Goal: Task Accomplishment & Management: Manage account settings

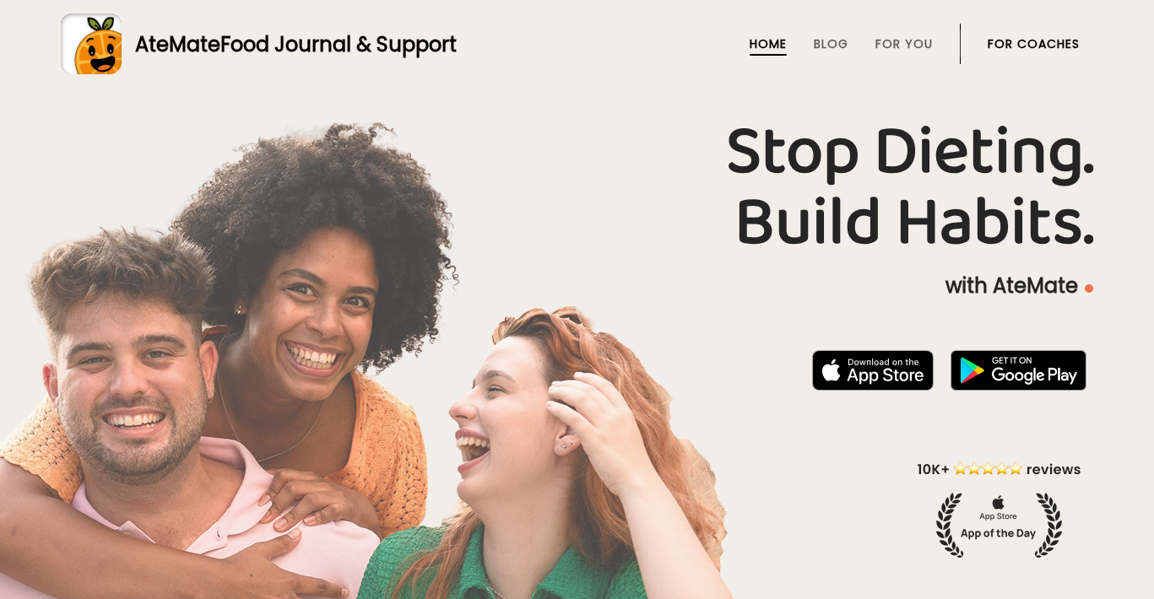
click at [1034, 46] on link "For Coaches" at bounding box center [1034, 44] width 92 height 14
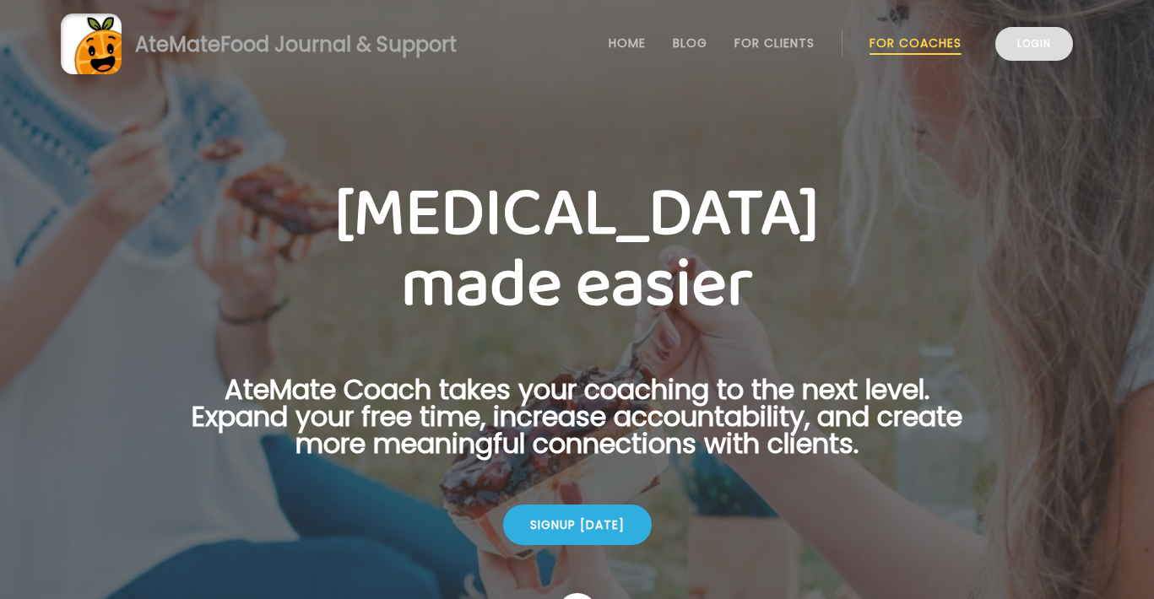
click at [1034, 38] on link "Login" at bounding box center [1034, 44] width 78 height 34
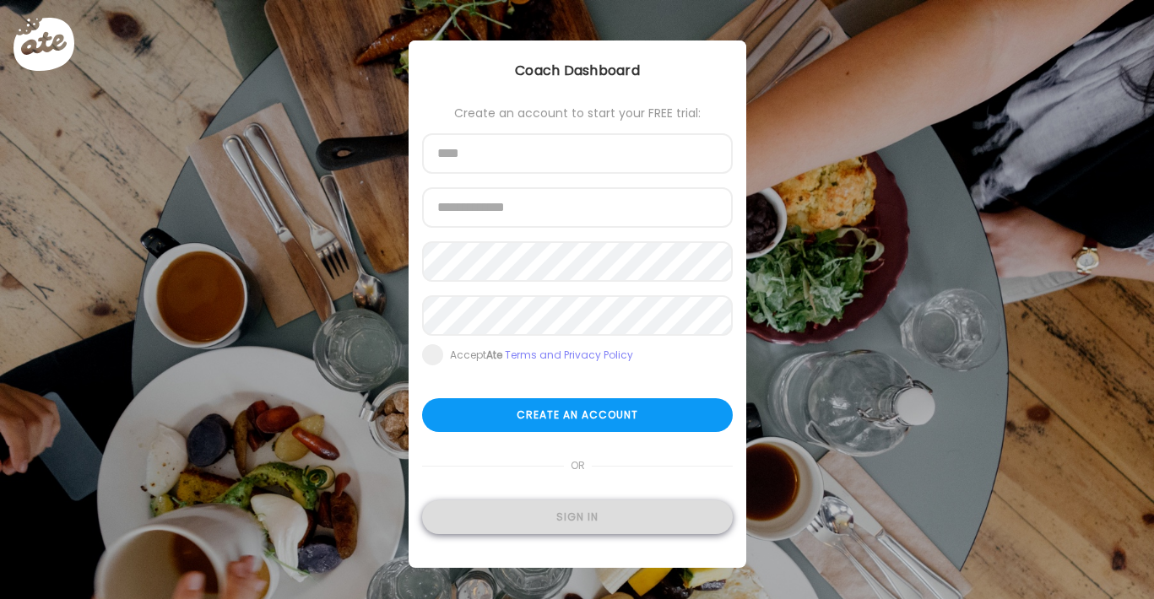
type input "**********"
click at [564, 518] on div "Sign in" at bounding box center [577, 518] width 311 height 34
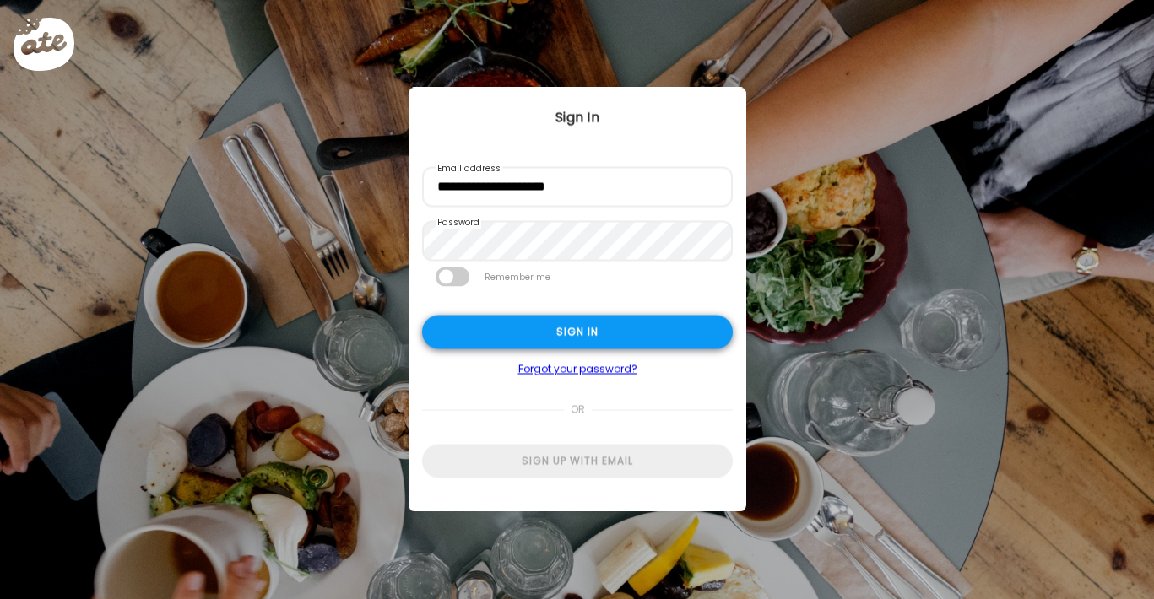
click at [604, 344] on div "Sign in" at bounding box center [577, 333] width 311 height 34
type input "**********"
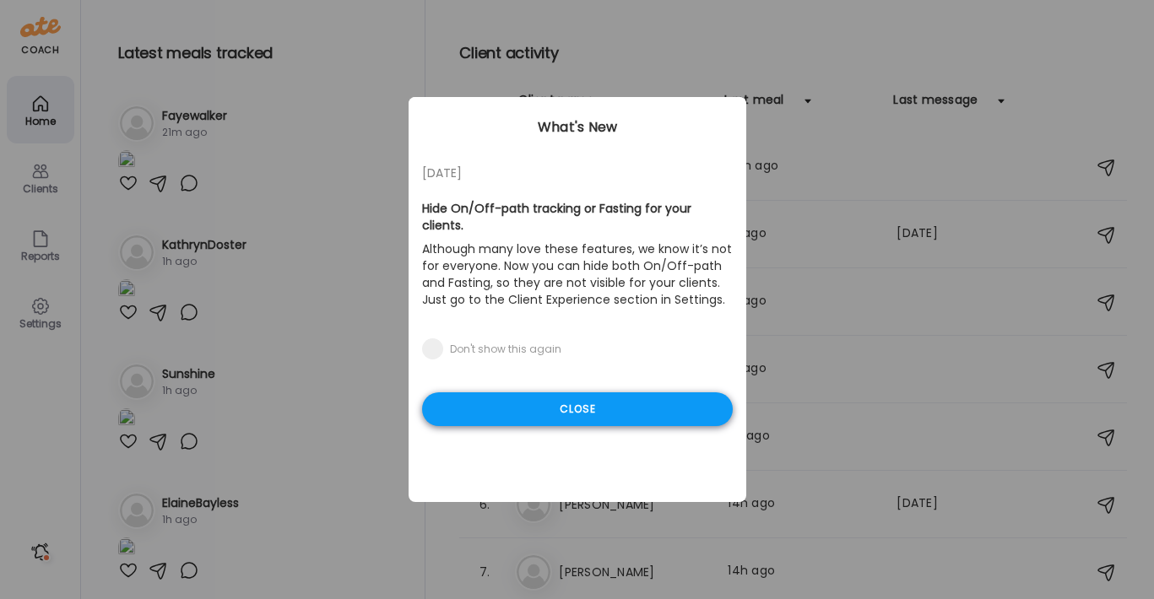
click at [622, 393] on div "Close" at bounding box center [577, 410] width 311 height 34
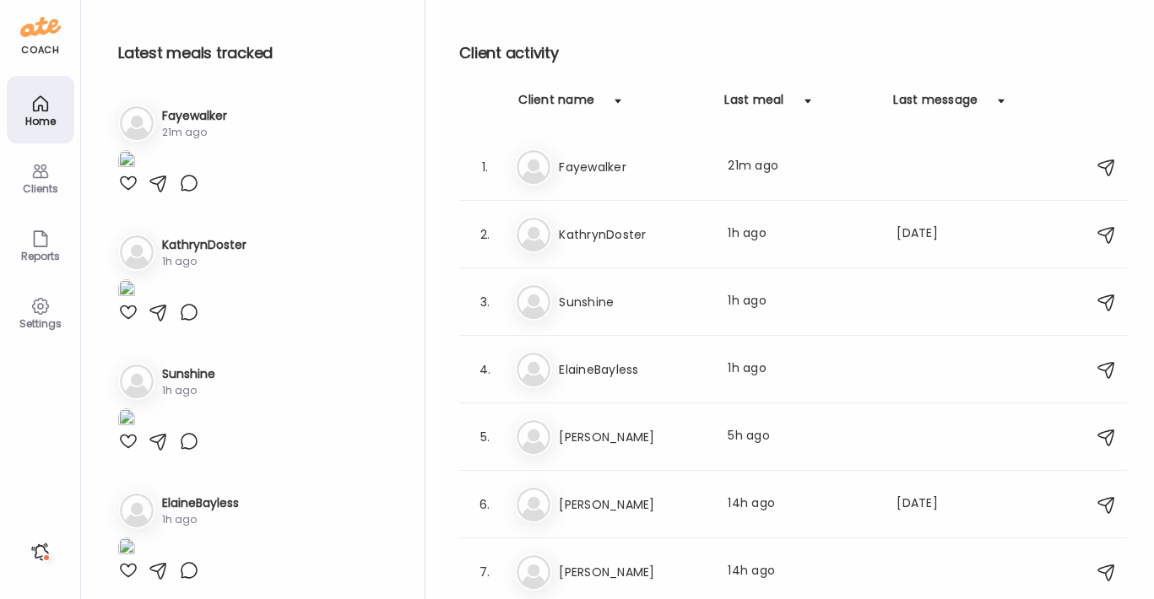
click at [35, 314] on icon at bounding box center [40, 306] width 20 height 20
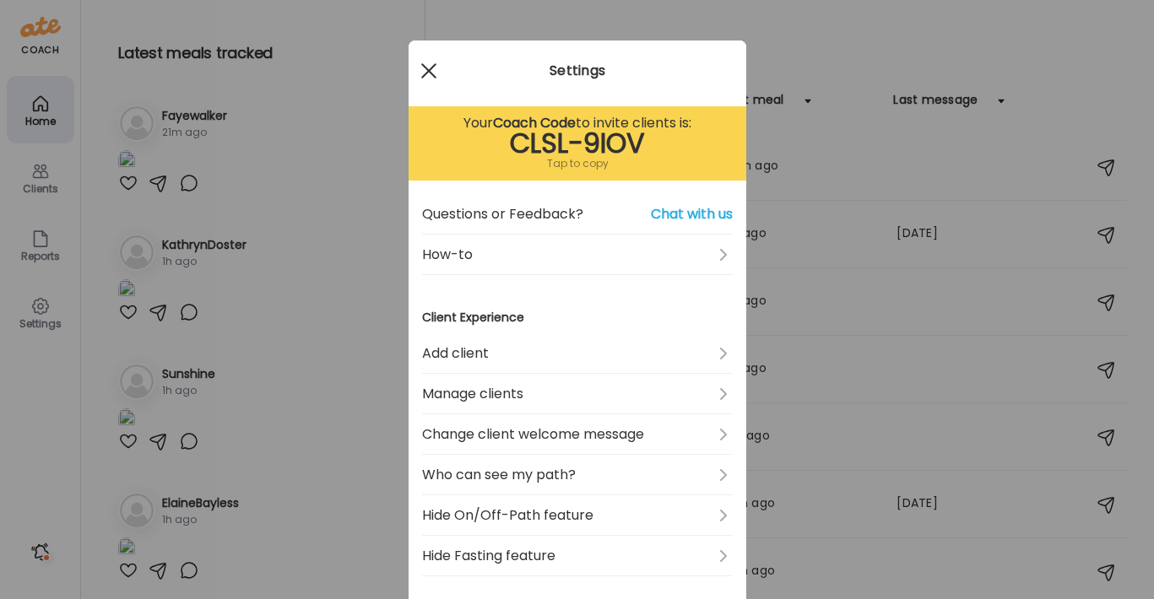
click at [428, 68] on div at bounding box center [429, 71] width 34 height 34
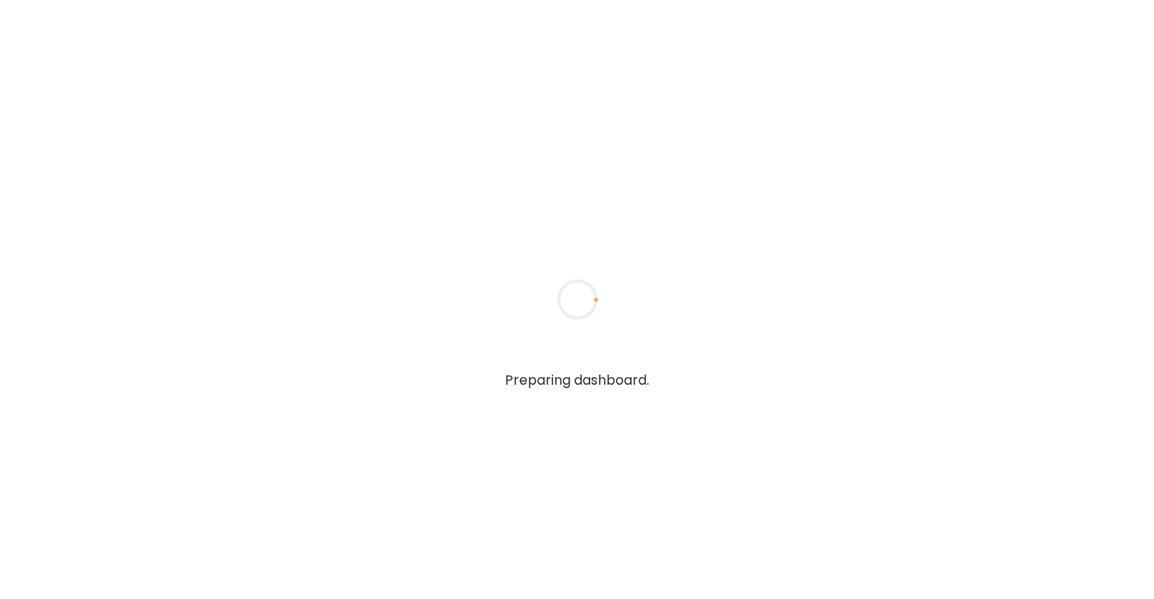
type input "**********"
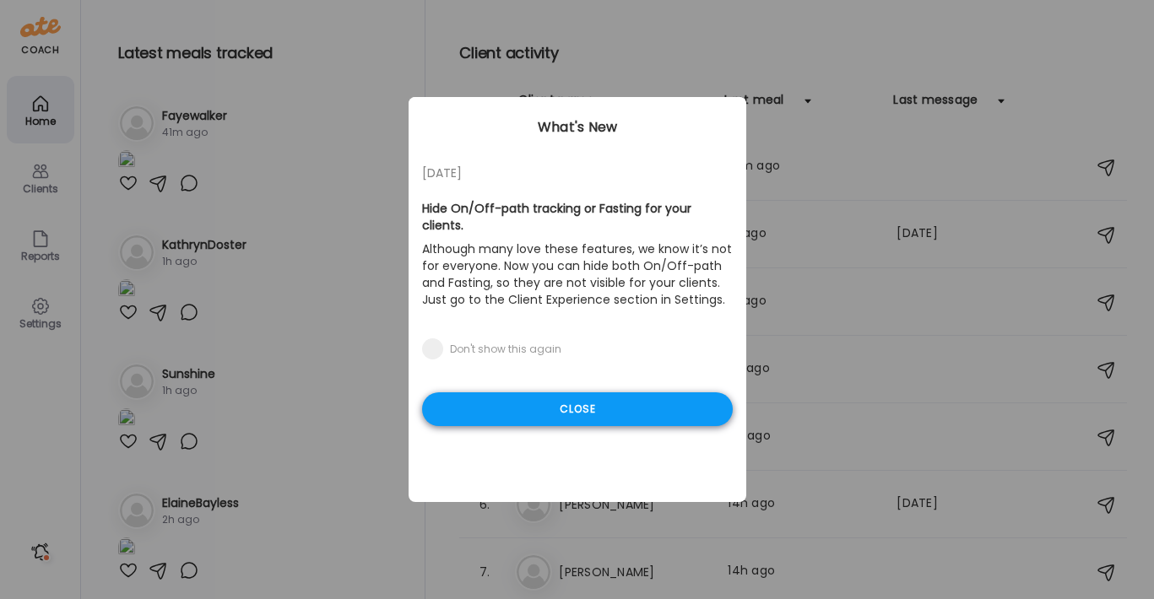
type input "**********"
click at [654, 393] on div "Close" at bounding box center [577, 410] width 311 height 34
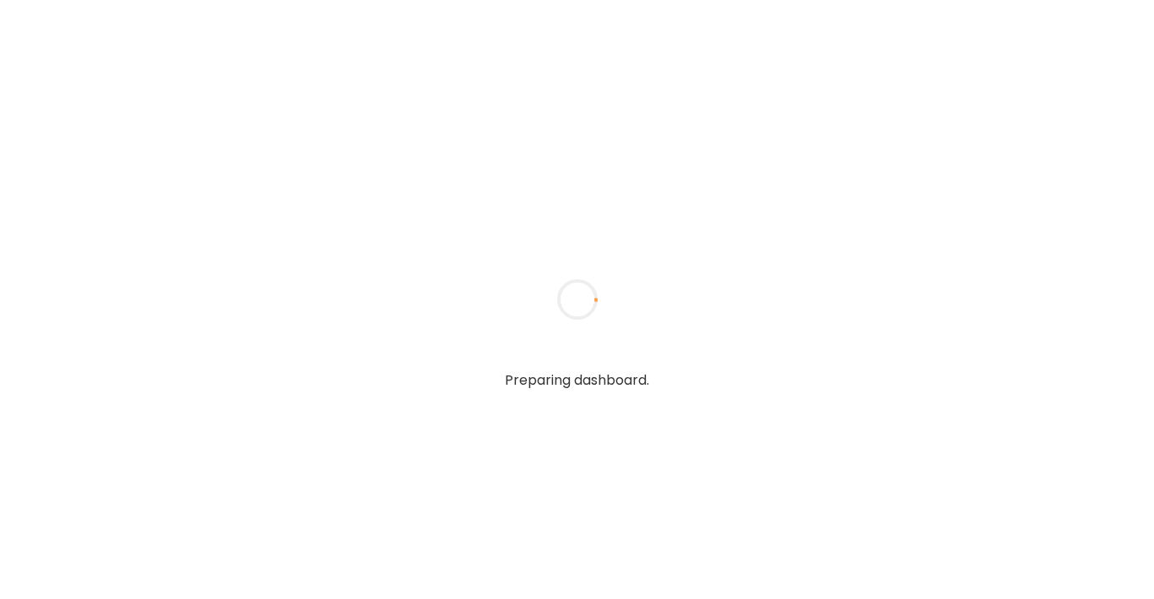
type input "**********"
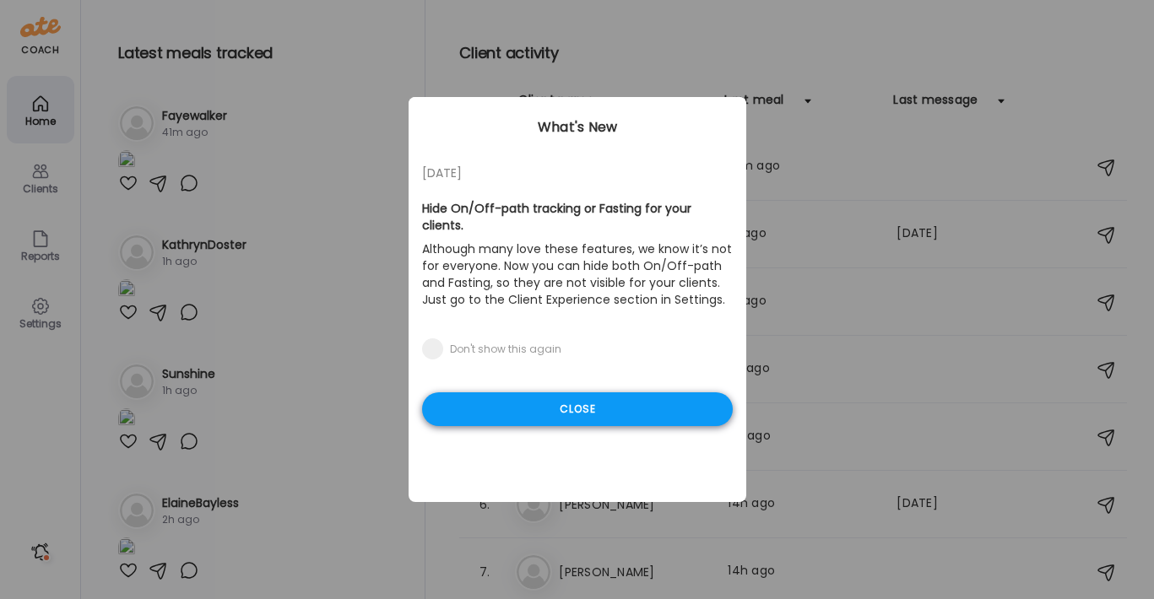
type input "**********"
click at [660, 398] on div "Close" at bounding box center [577, 410] width 311 height 34
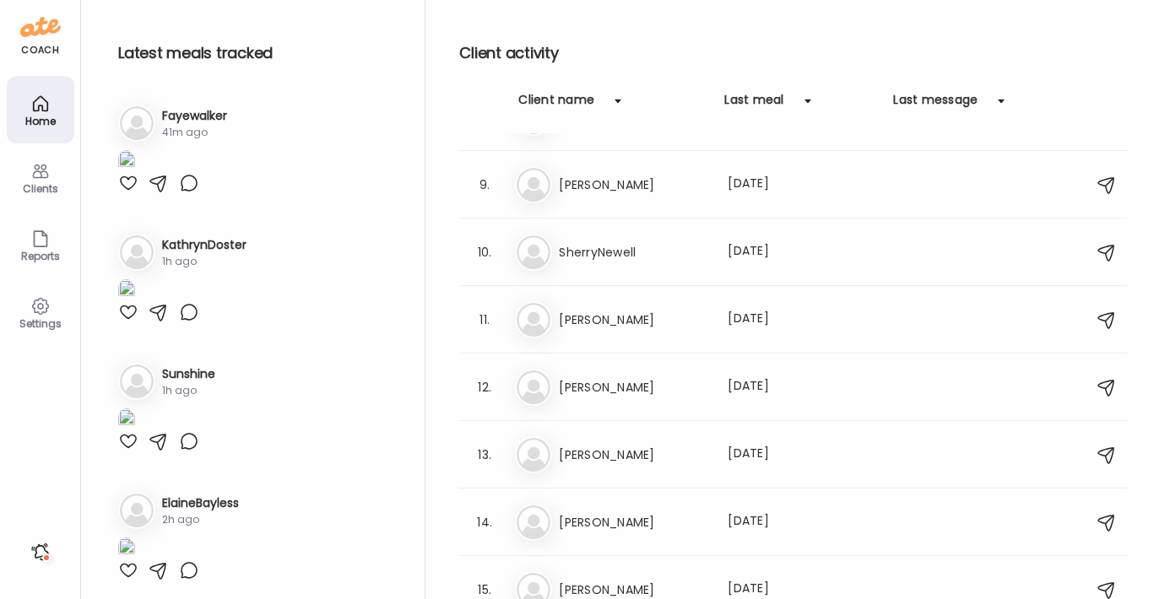
scroll to position [552, 0]
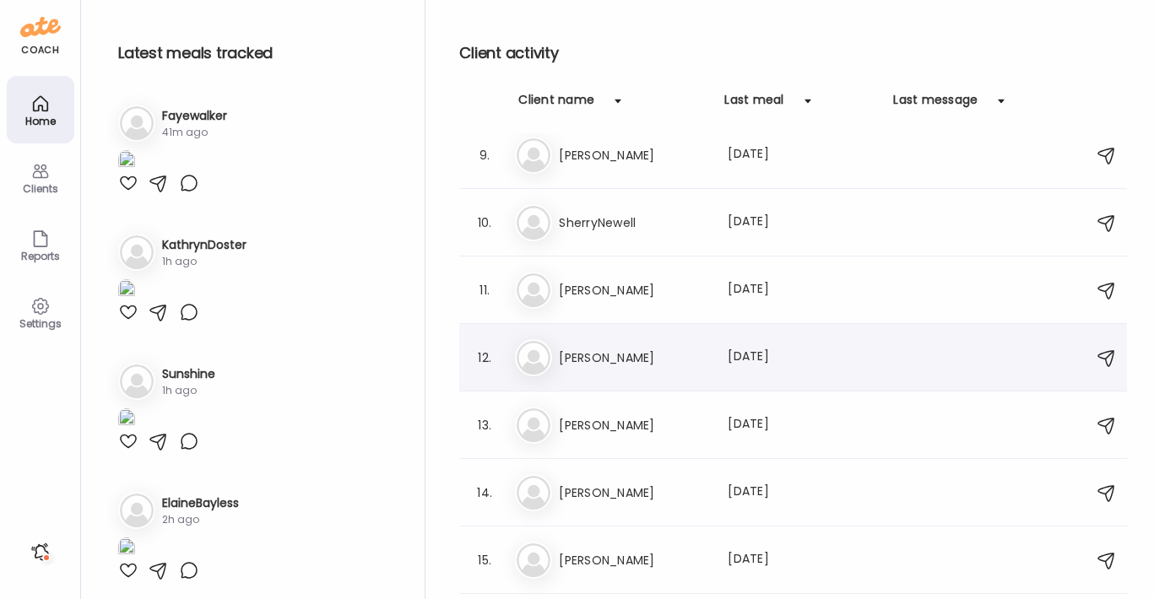
click at [624, 349] on h3 "Elizabeth Liebig" at bounding box center [633, 358] width 149 height 20
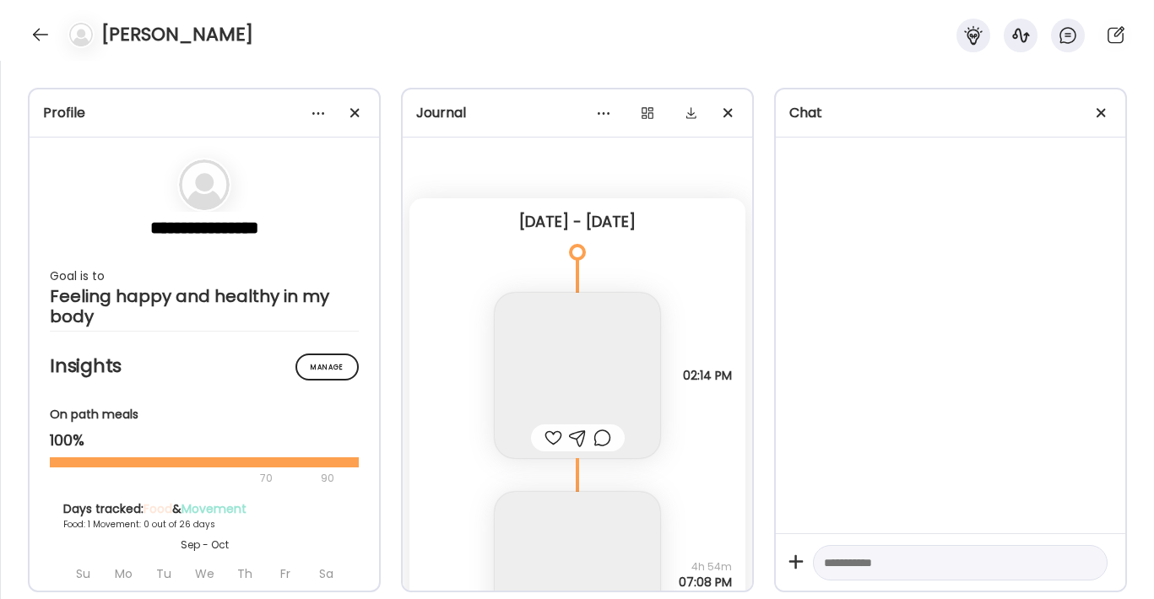
scroll to position [2954, 0]
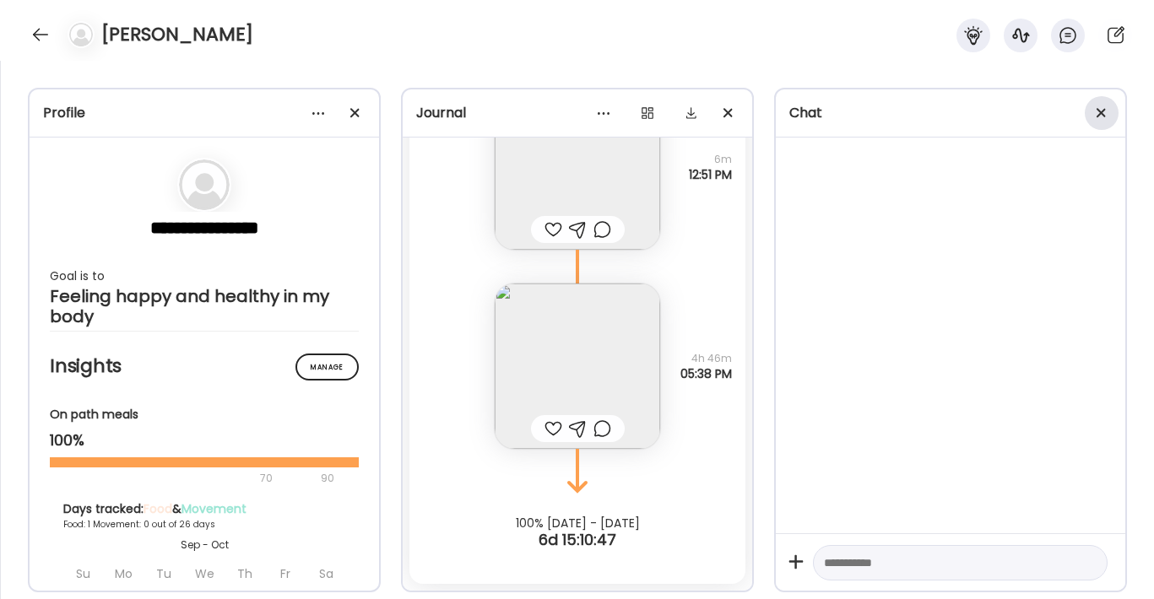
click at [1101, 112] on span at bounding box center [1101, 112] width 9 height 9
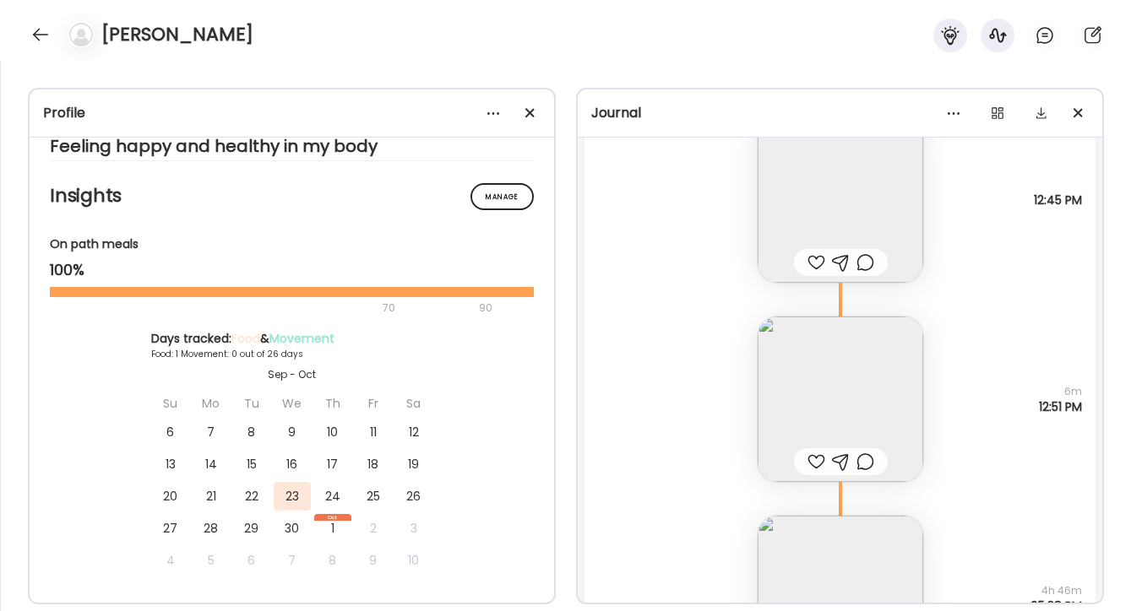
scroll to position [2787, 0]
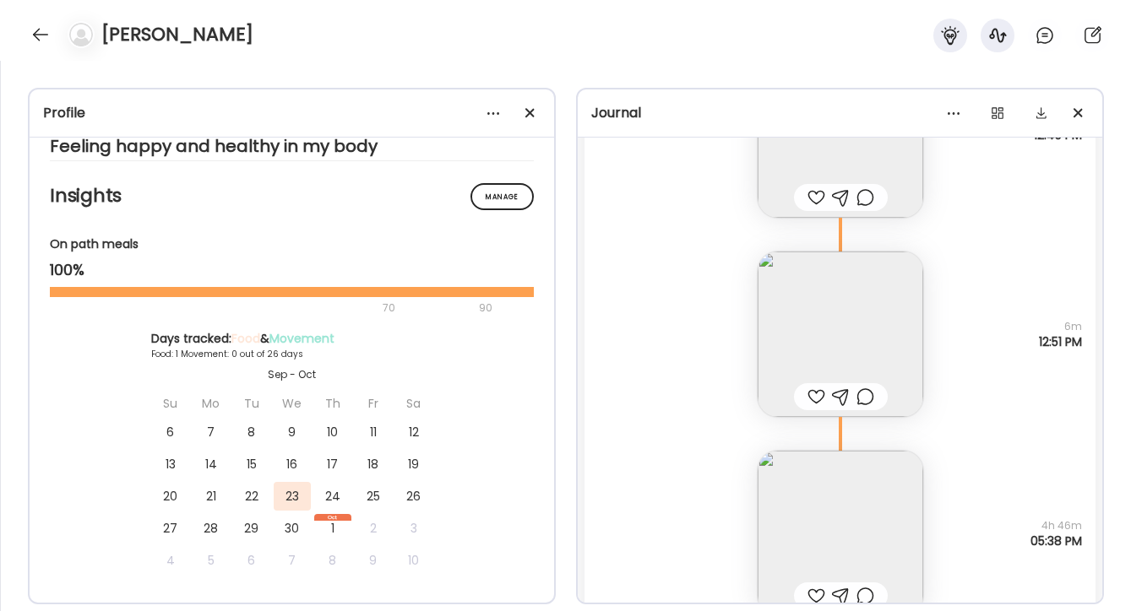
click at [849, 510] on img at bounding box center [839, 533] width 165 height 165
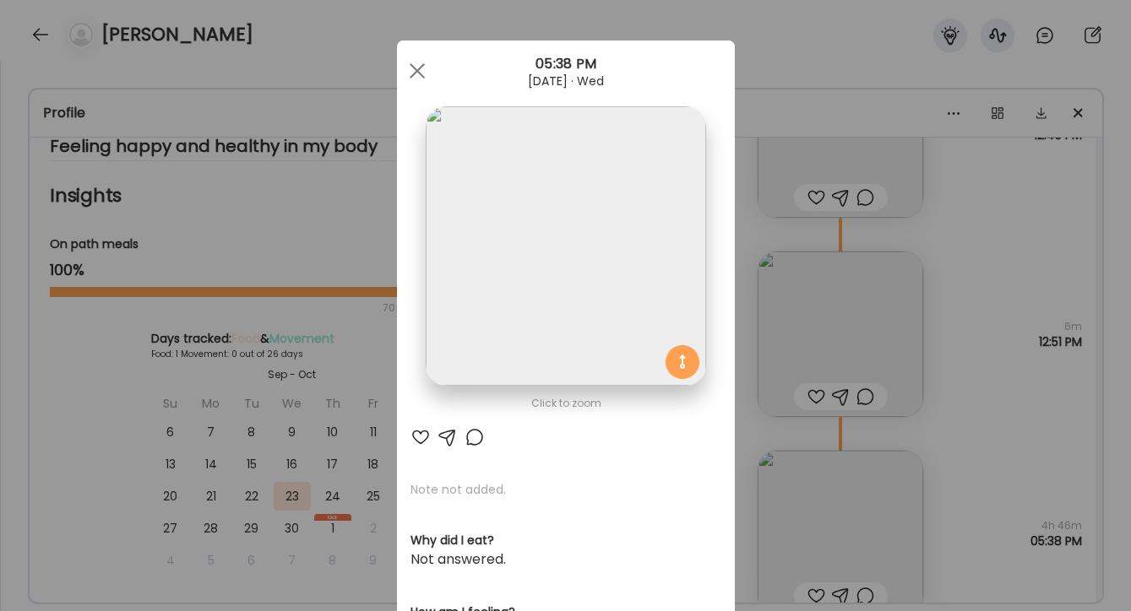
click at [586, 292] on img at bounding box center [565, 245] width 279 height 279
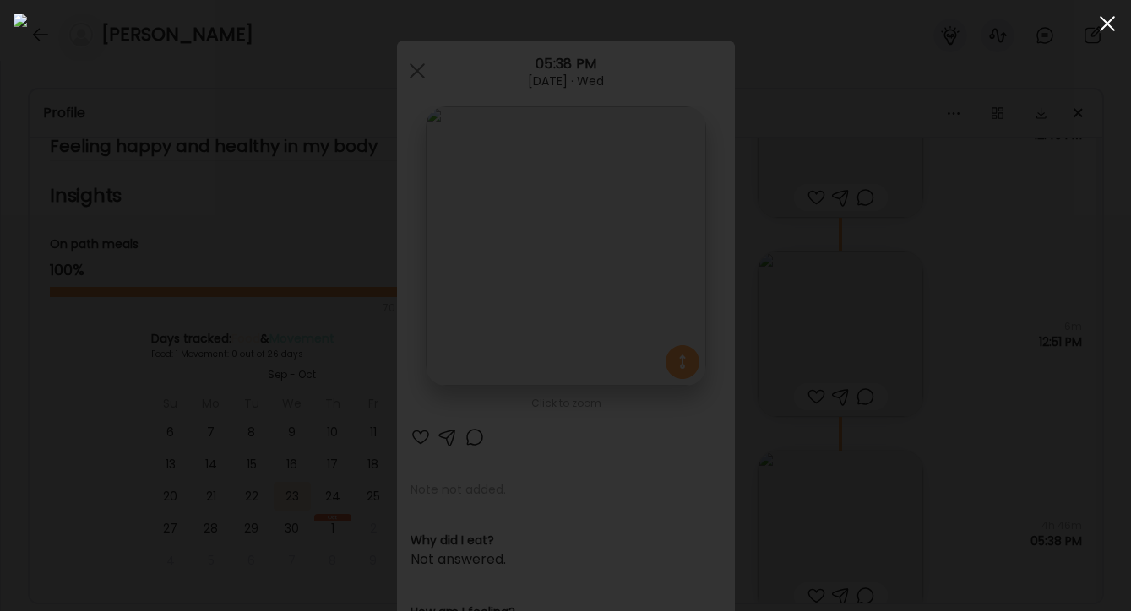
click at [1104, 30] on div at bounding box center [1107, 24] width 34 height 34
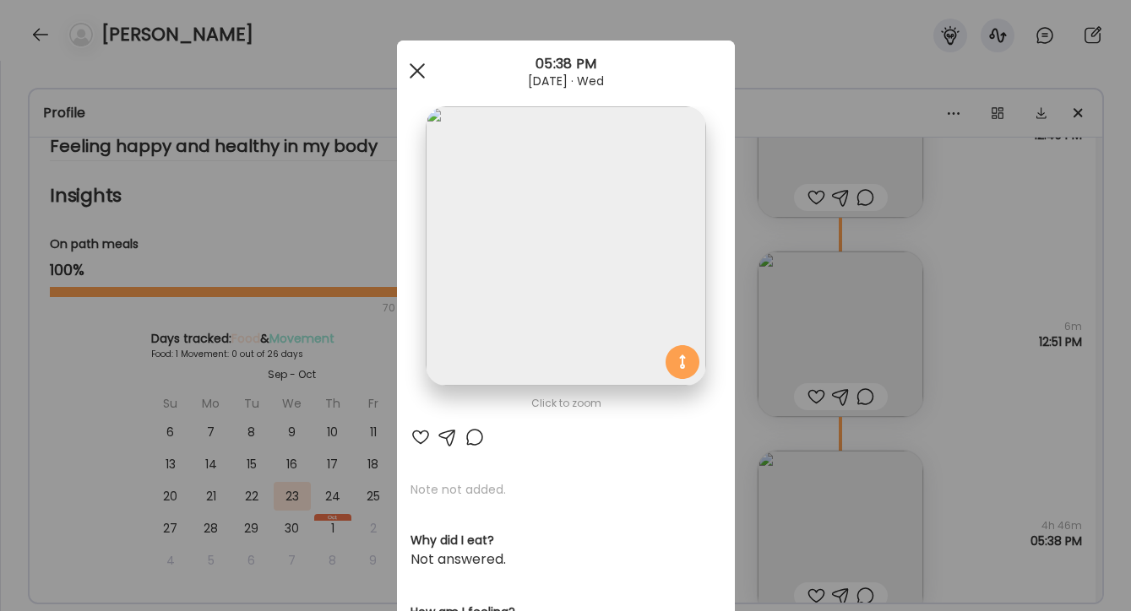
click at [414, 71] on div at bounding box center [417, 71] width 34 height 34
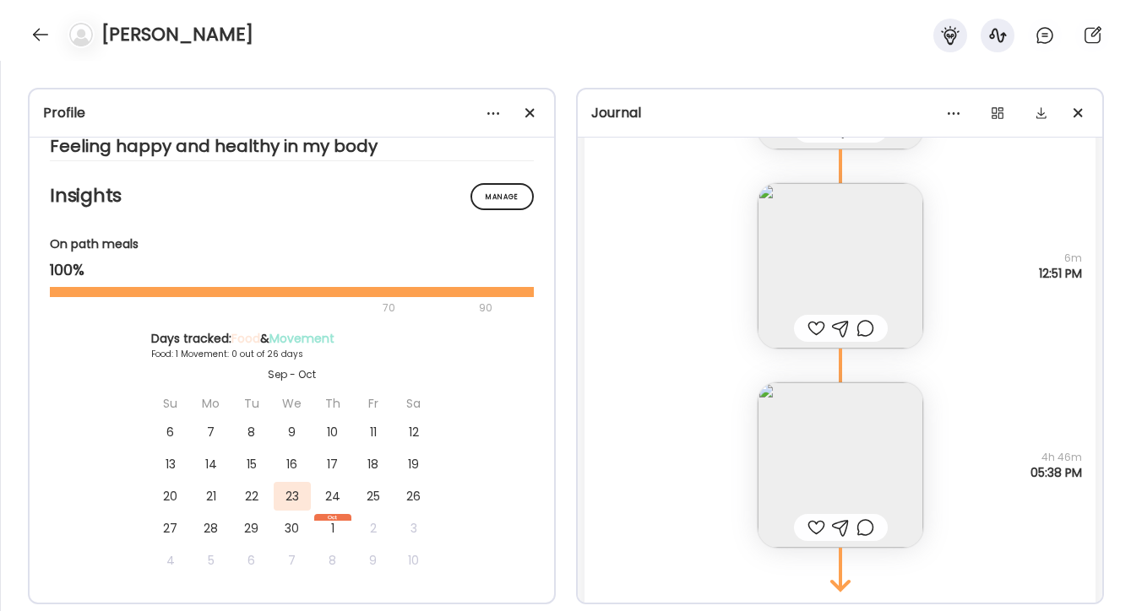
scroll to position [2851, 0]
click at [843, 463] on img at bounding box center [839, 470] width 165 height 165
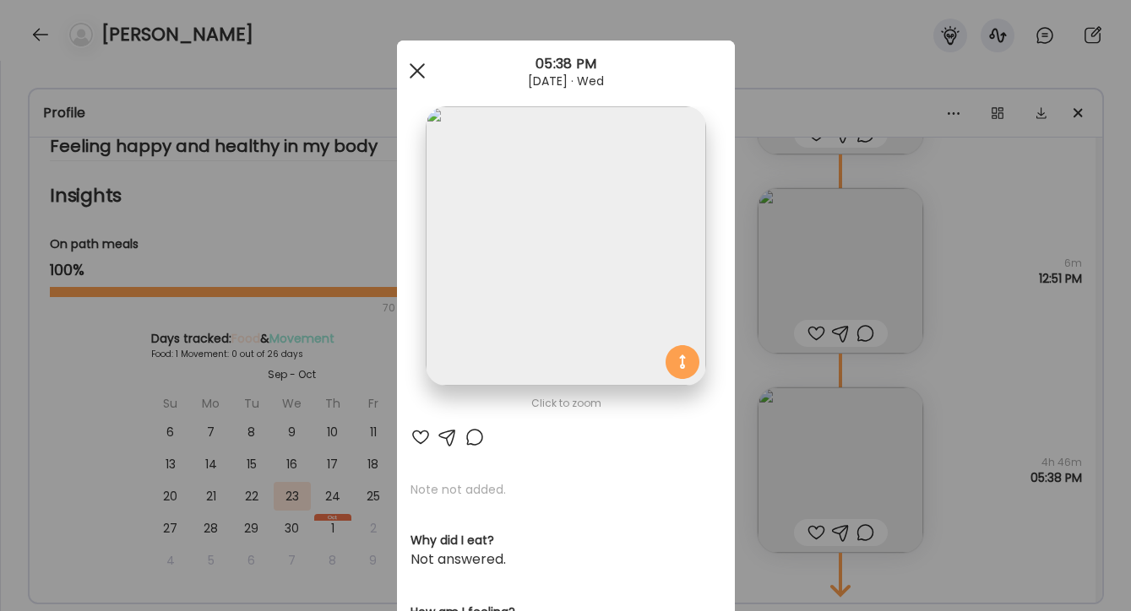
click at [426, 73] on div at bounding box center [417, 71] width 34 height 34
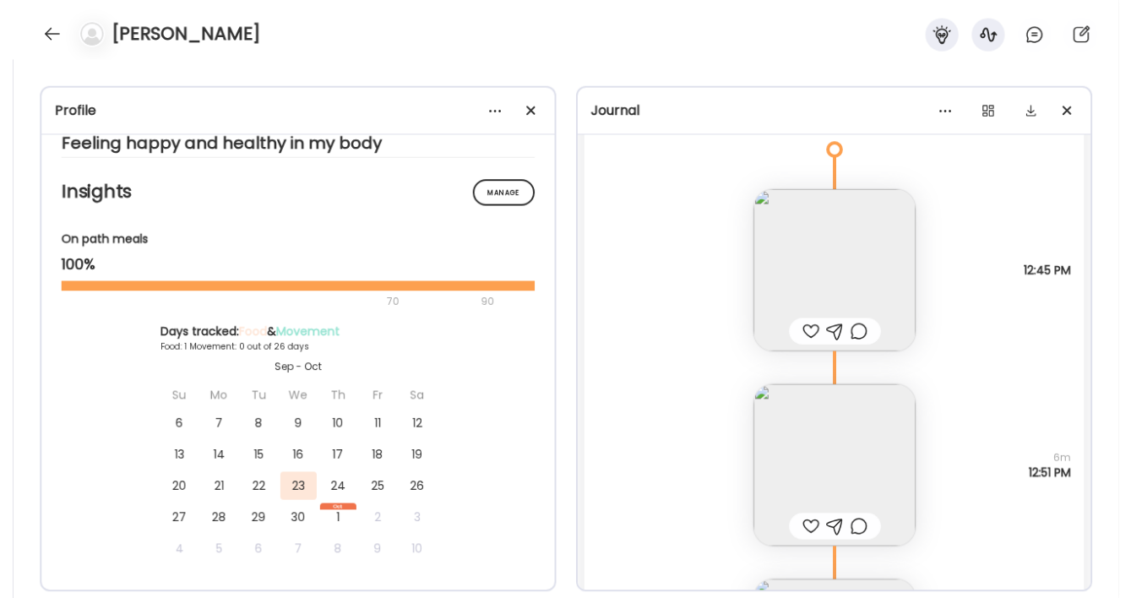
scroll to position [2603, 0]
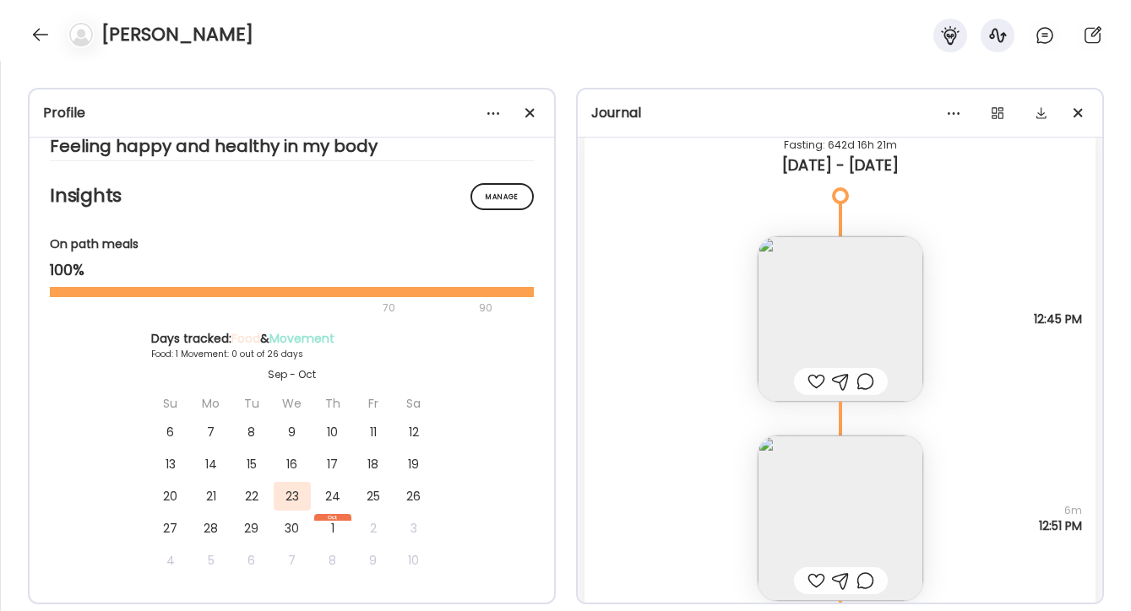
click at [878, 321] on img at bounding box center [839, 318] width 165 height 165
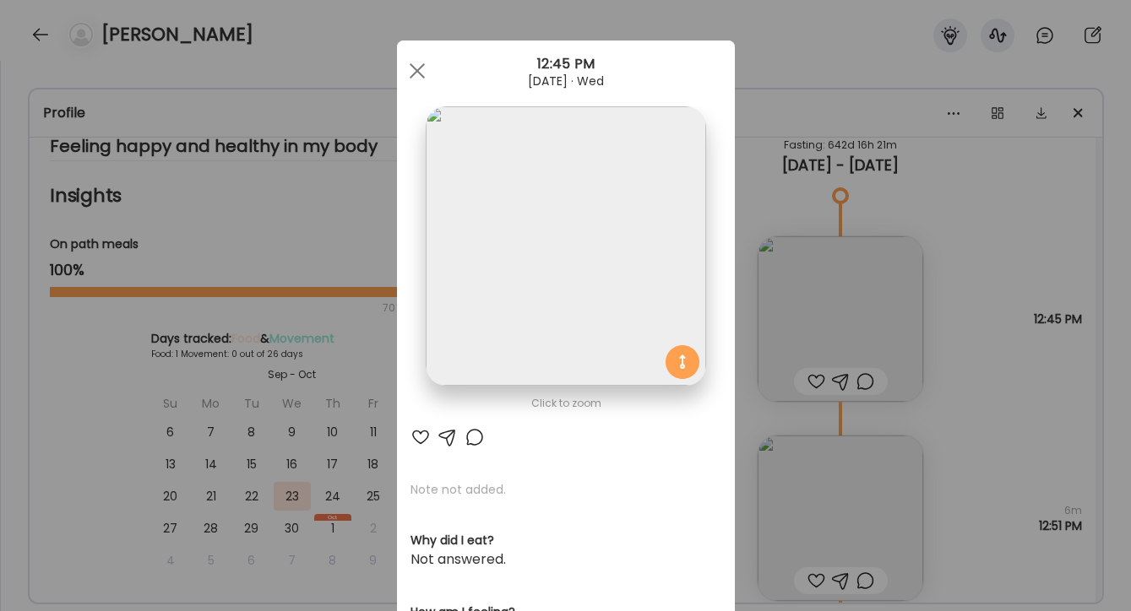
click at [746, 290] on div "Ate Coach Dashboard Wahoo! It’s official Take a moment to set up your Coach Pro…" at bounding box center [565, 305] width 1131 height 611
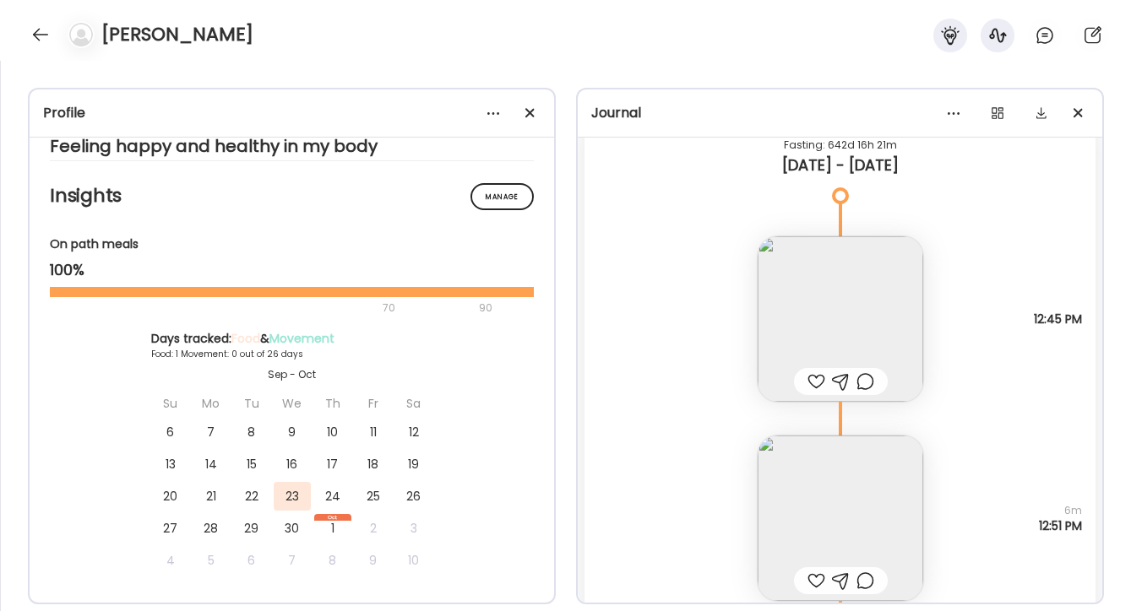
click at [898, 323] on img at bounding box center [839, 318] width 165 height 165
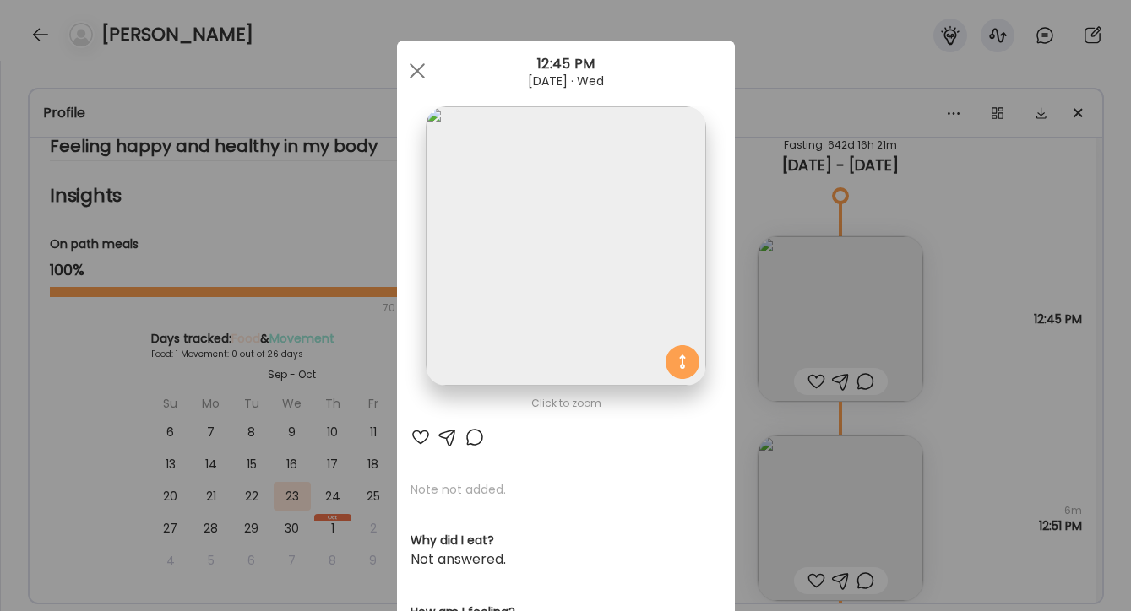
click at [560, 262] on img at bounding box center [565, 245] width 279 height 279
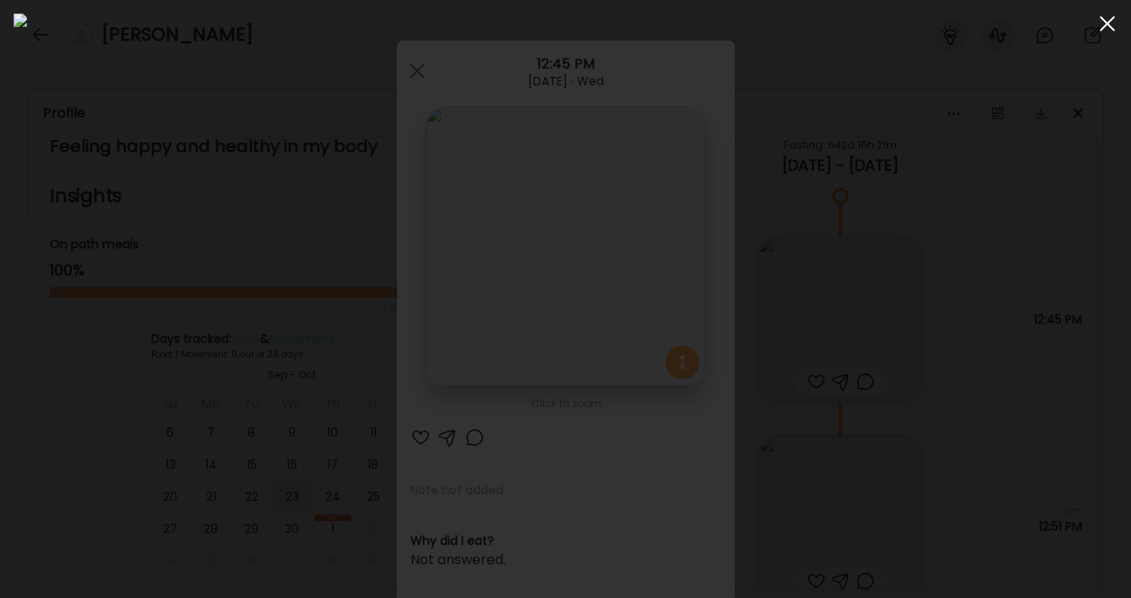
click at [1108, 30] on div at bounding box center [1107, 24] width 34 height 34
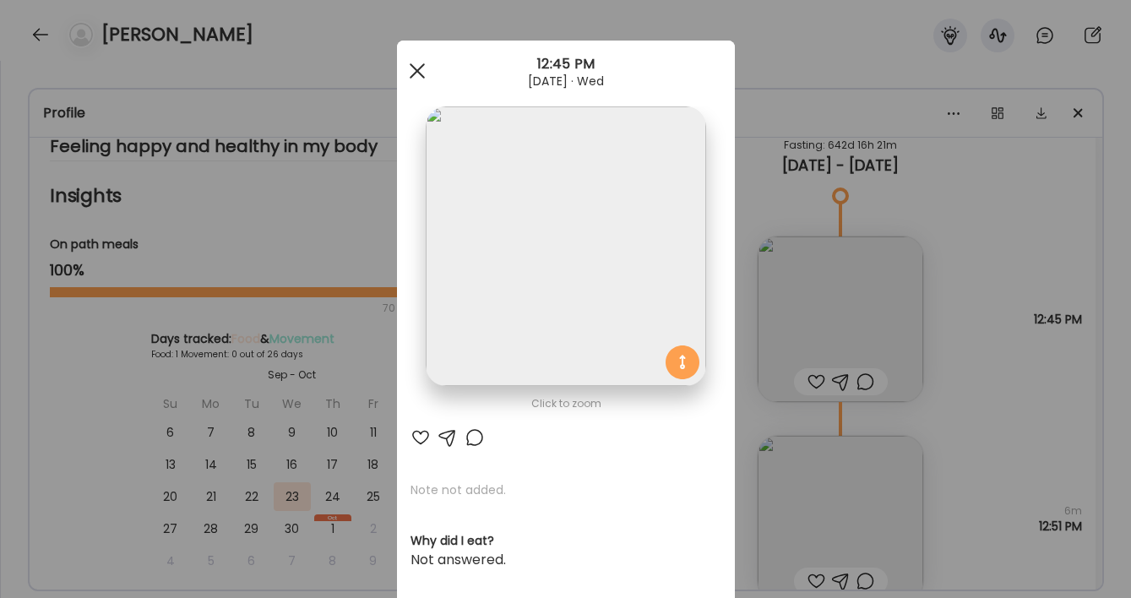
click at [420, 71] on div at bounding box center [417, 71] width 34 height 34
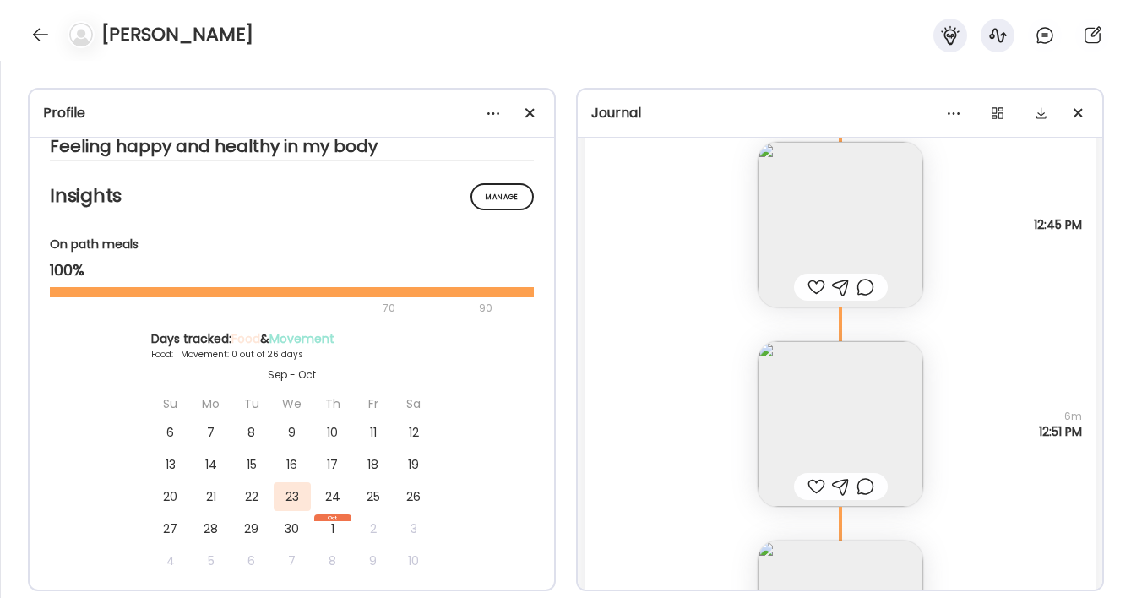
scroll to position [2724, 0]
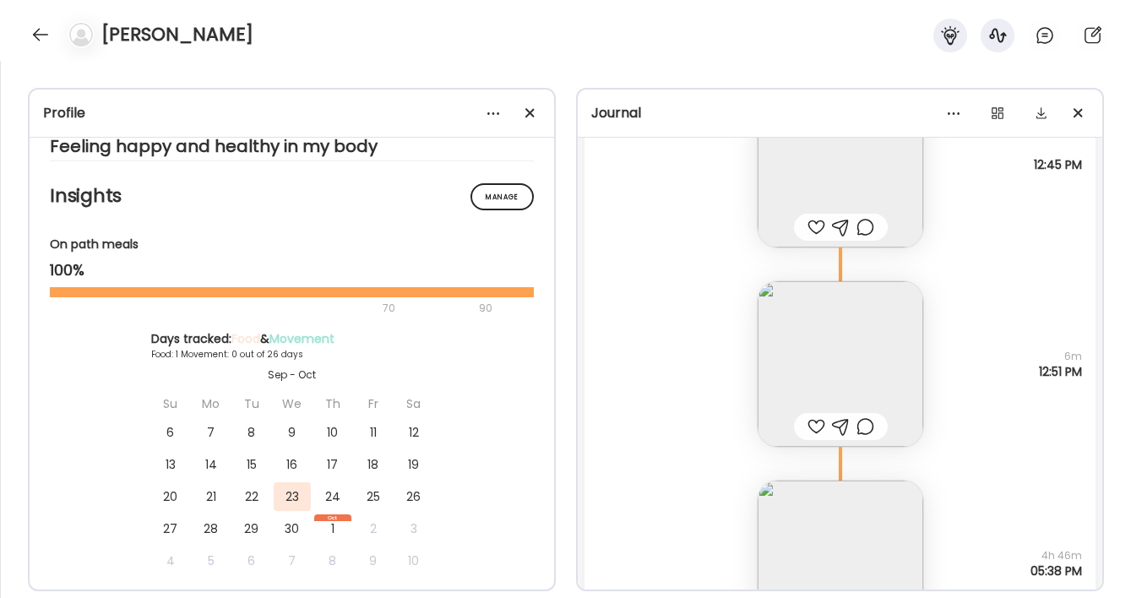
click at [871, 355] on img at bounding box center [839, 363] width 165 height 165
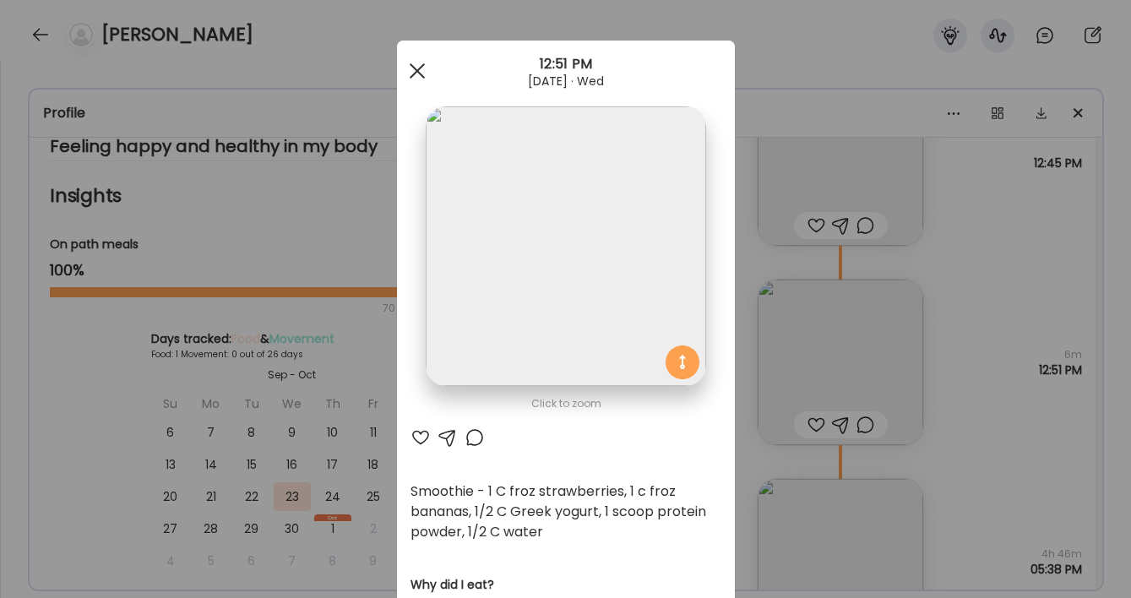
click at [419, 73] on span at bounding box center [416, 70] width 15 height 15
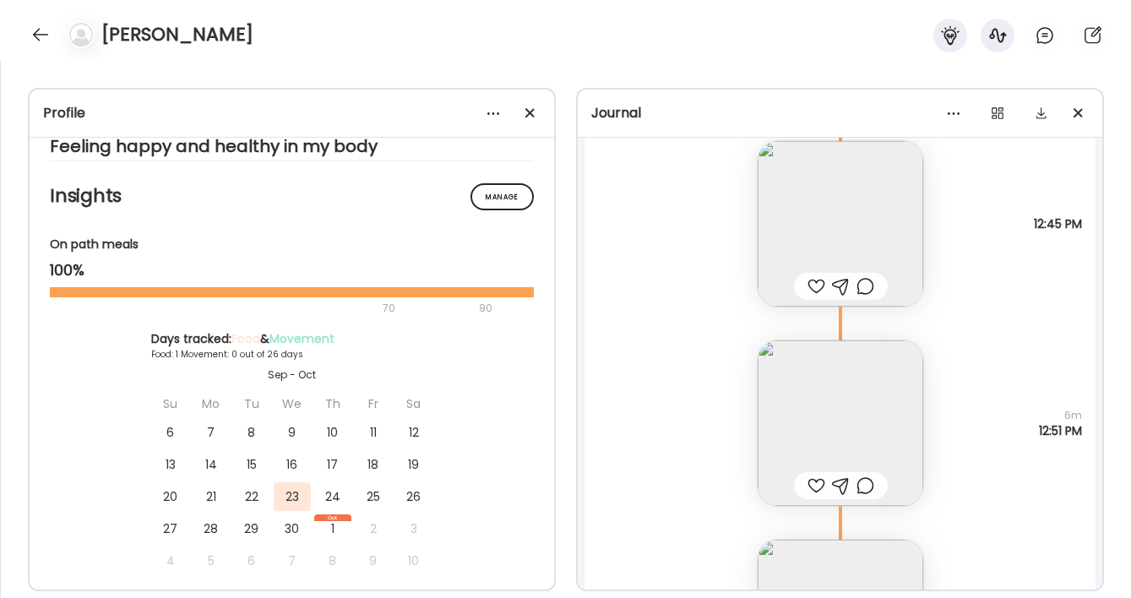
scroll to position [2691, 0]
click at [832, 426] on img at bounding box center [839, 430] width 165 height 165
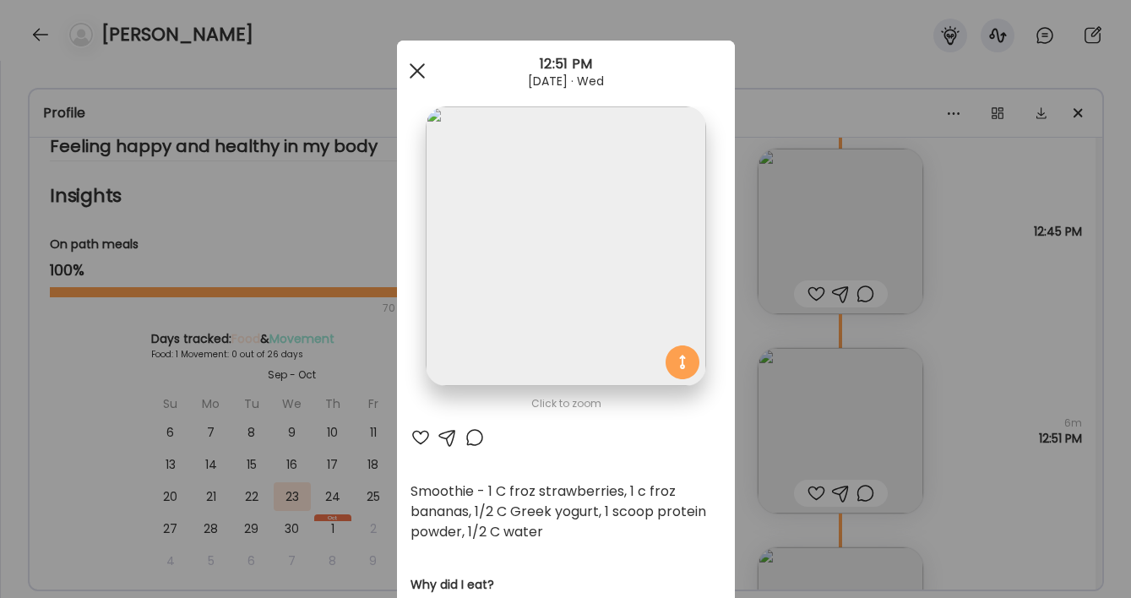
click at [419, 68] on span at bounding box center [416, 70] width 15 height 15
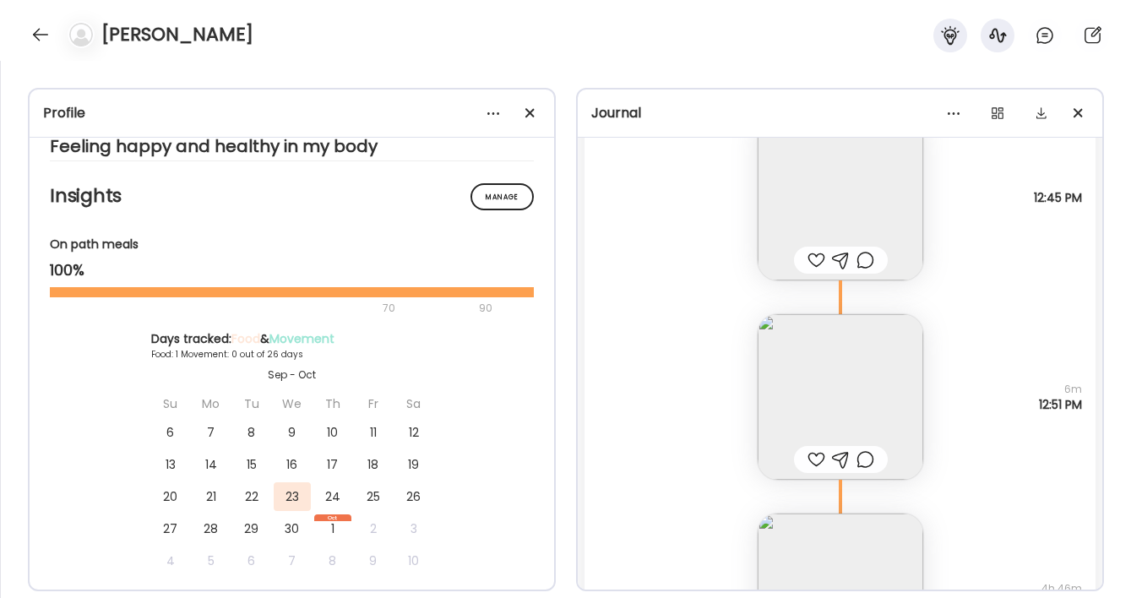
scroll to position [2717, 0]
click at [867, 414] on img at bounding box center [839, 404] width 165 height 165
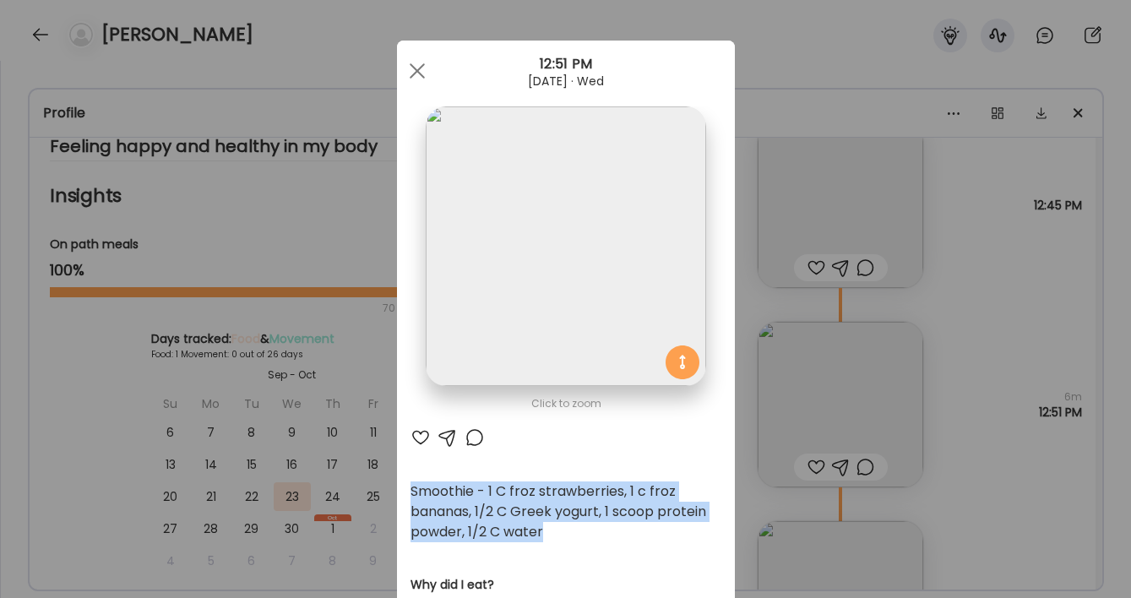
drag, startPoint x: 551, startPoint y: 527, endPoint x: 404, endPoint y: 489, distance: 152.6
click at [403, 489] on div "Click to zoom AteMate AI Smoothie - 1 C froz strawberries, 1 c froz bananas, 1/…" at bounding box center [566, 560] width 338 height 1038
click at [556, 529] on div "Smoothie - 1 C froz strawberries, 1 c froz bananas, 1/2 C Greek yogurt, 1 scoop…" at bounding box center [565, 511] width 311 height 61
drag, startPoint x: 553, startPoint y: 530, endPoint x: 456, endPoint y: 496, distance: 102.8
click at [456, 496] on div "Smoothie - 1 C froz strawberries, 1 c froz bananas, 1/2 C Greek yogurt, 1 scoop…" at bounding box center [565, 511] width 311 height 61
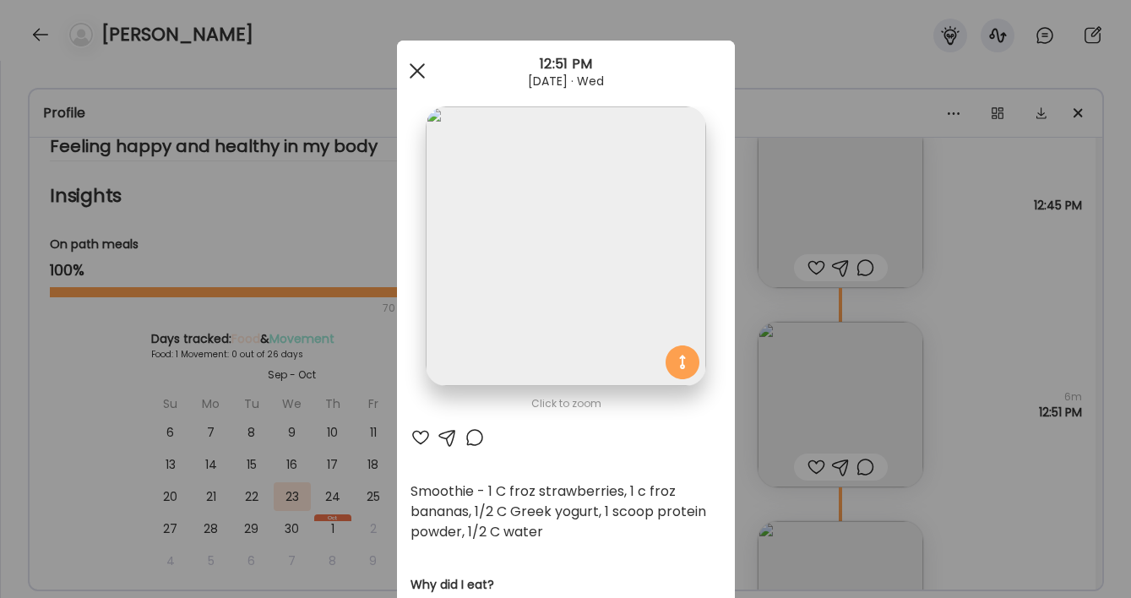
click at [410, 64] on span at bounding box center [416, 70] width 15 height 15
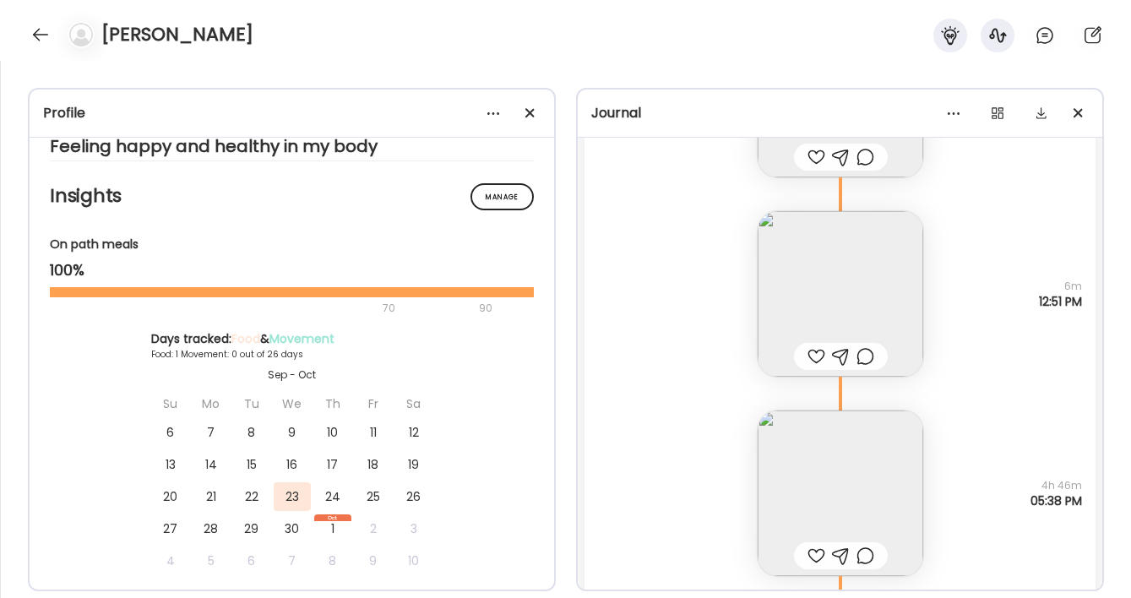
scroll to position [2905, 0]
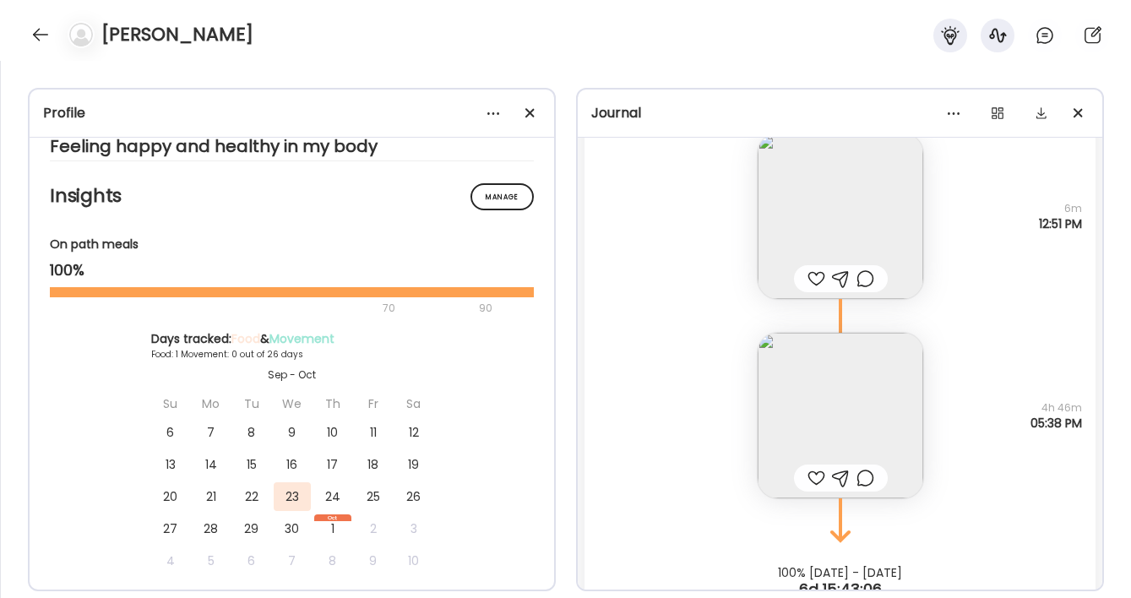
click at [862, 409] on img at bounding box center [839, 415] width 165 height 165
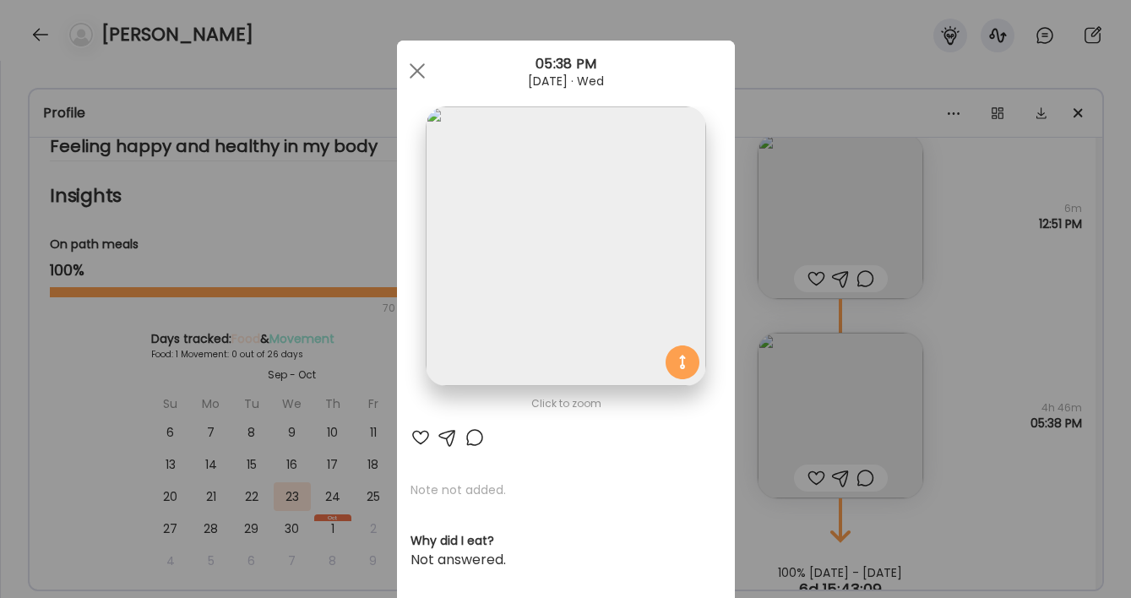
click at [587, 255] on img at bounding box center [565, 245] width 279 height 279
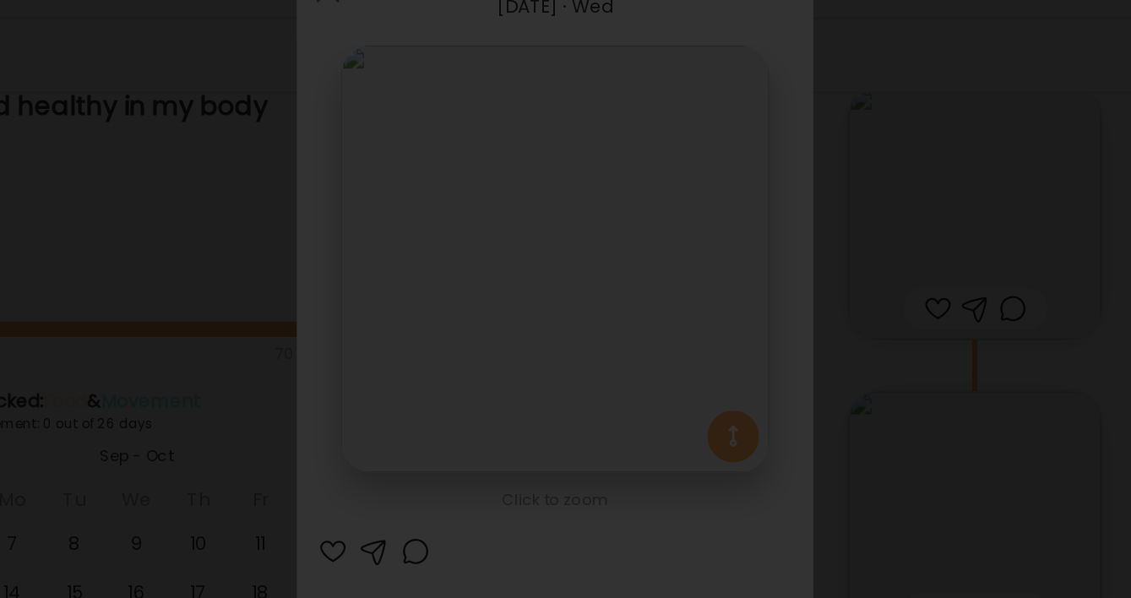
click at [881, 121] on div at bounding box center [566, 299] width 1104 height 571
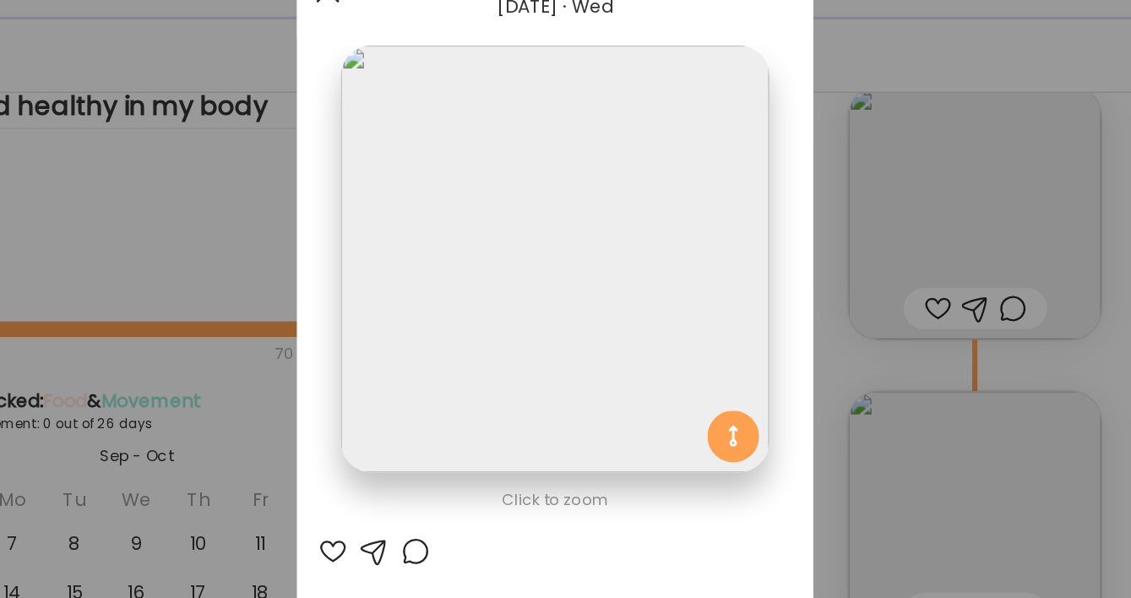
click at [421, 81] on div at bounding box center [417, 71] width 34 height 34
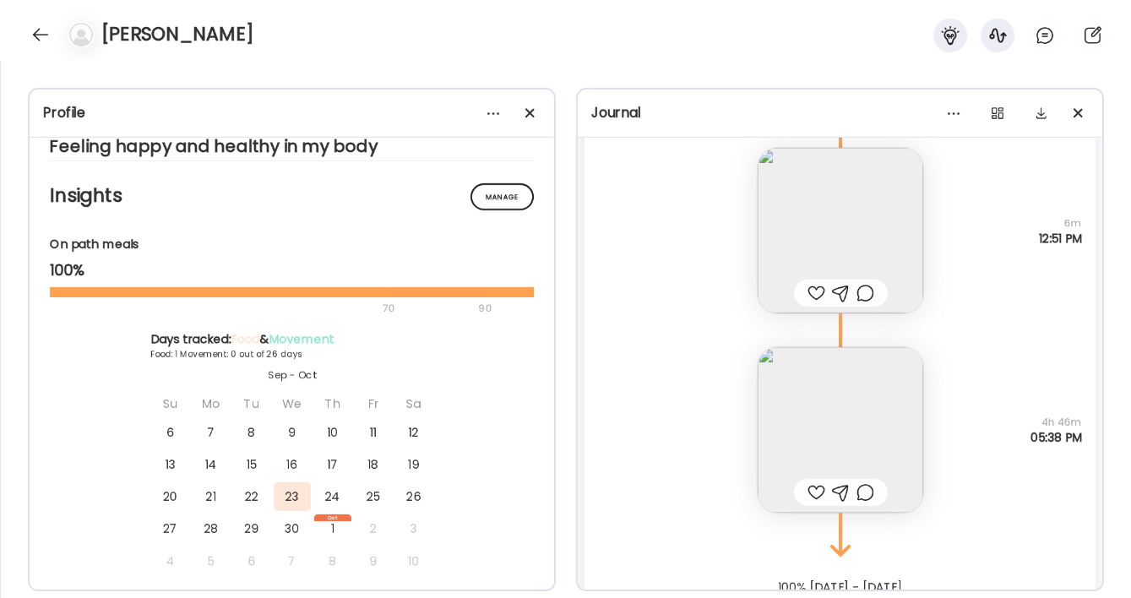
scroll to position [2926, 0]
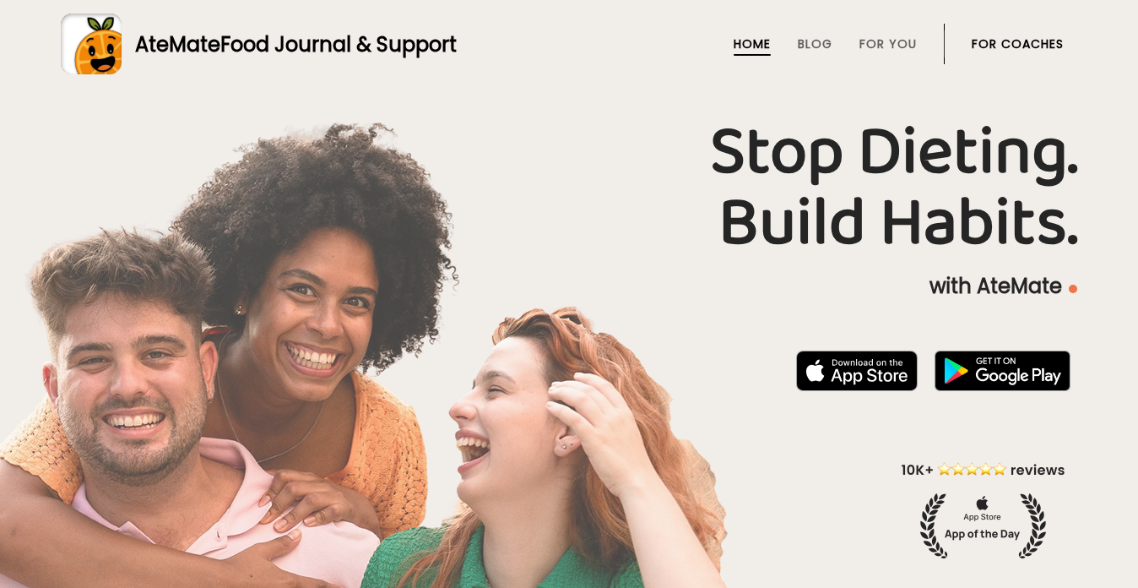
click at [1017, 49] on link "For Coaches" at bounding box center [1018, 44] width 92 height 14
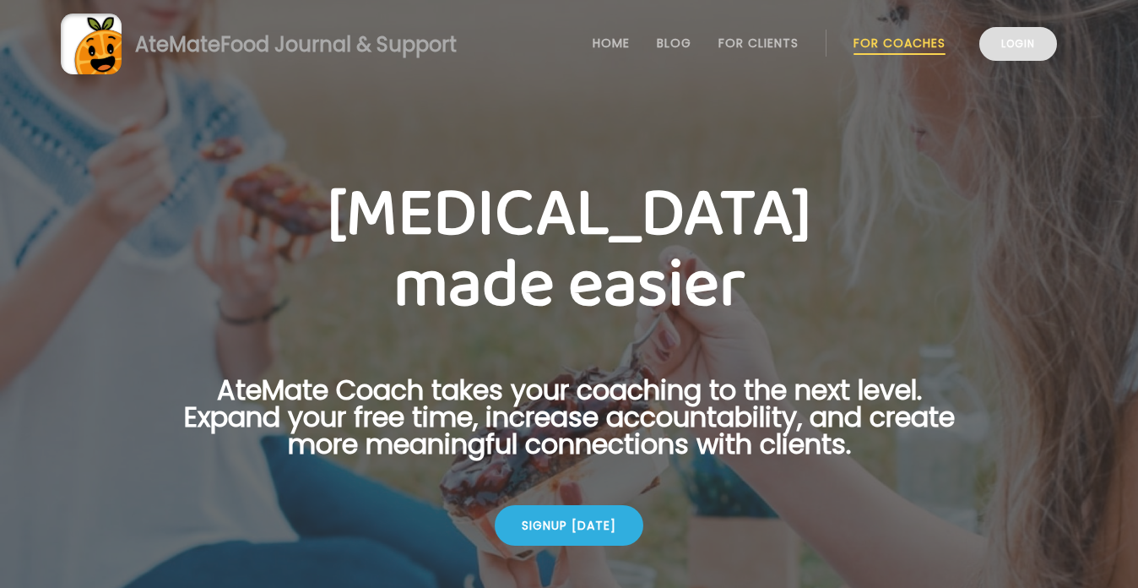
click at [1024, 42] on link "Login" at bounding box center [1018, 44] width 78 height 34
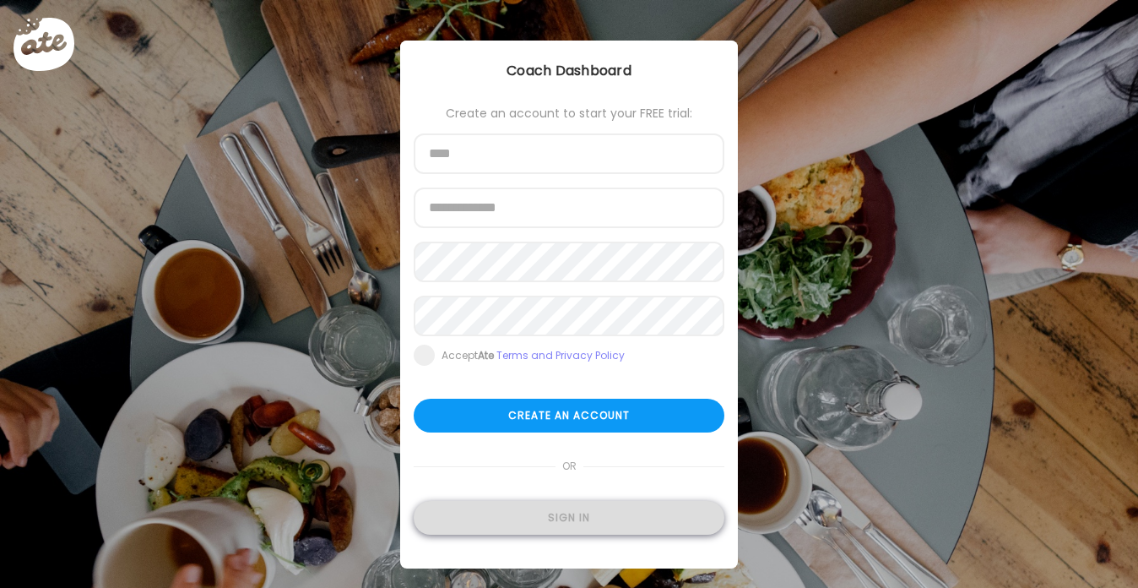
type input "**********"
click at [540, 515] on div "Sign in" at bounding box center [569, 518] width 311 height 34
click at [511, 523] on div "Ate Coach Dashboard Wahoo! It’s official Take a moment to set up your Coach Pro…" at bounding box center [569, 294] width 1138 height 588
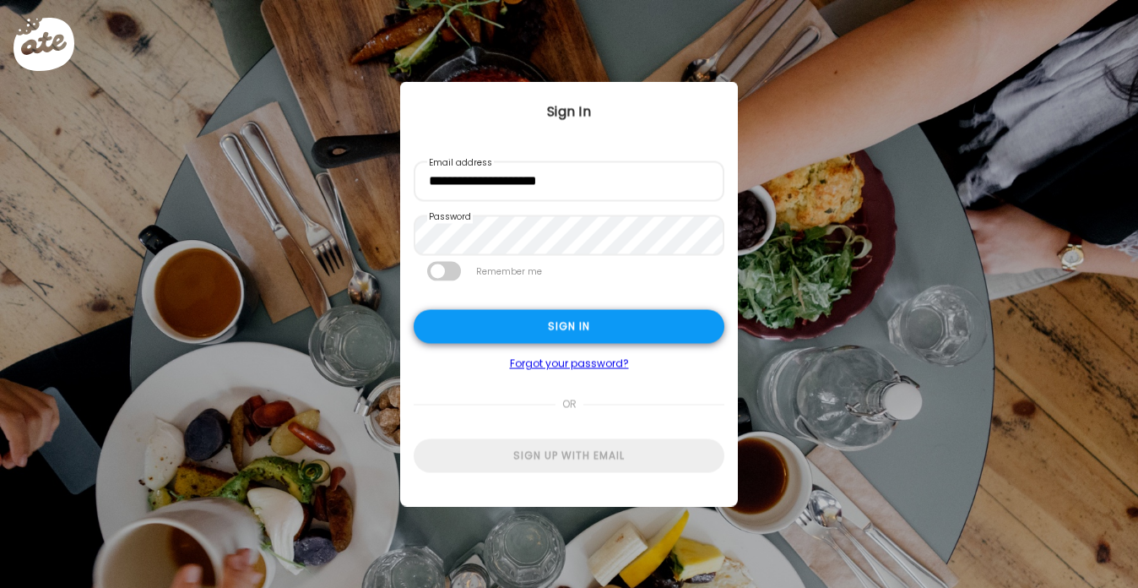
click at [597, 316] on div "Sign in" at bounding box center [569, 327] width 311 height 34
click at [578, 332] on div "Sign in" at bounding box center [569, 327] width 311 height 34
type input "**********"
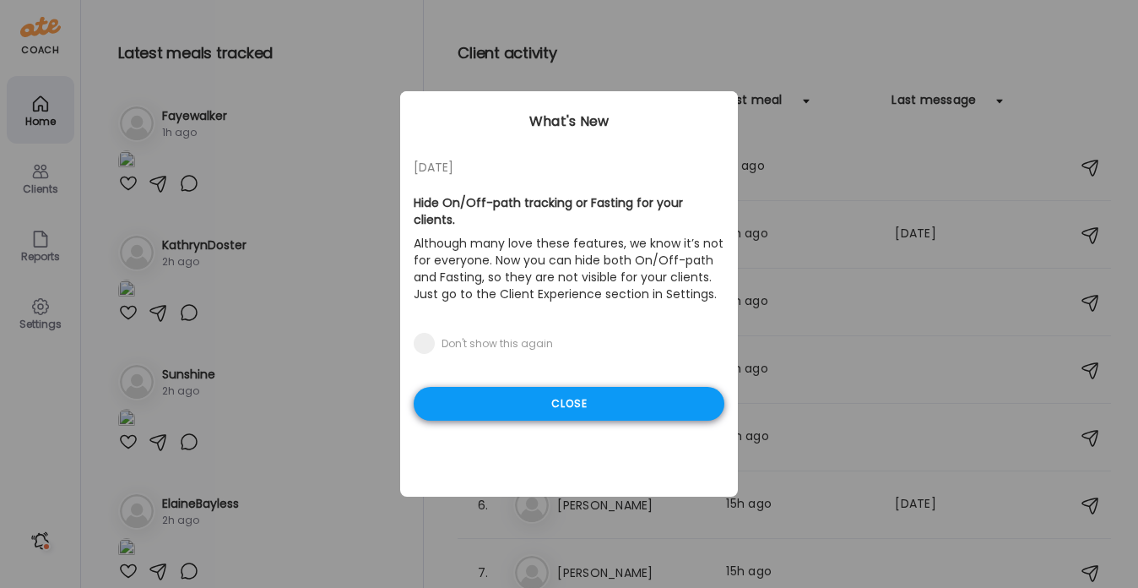
click at [586, 387] on div "Close" at bounding box center [569, 404] width 311 height 34
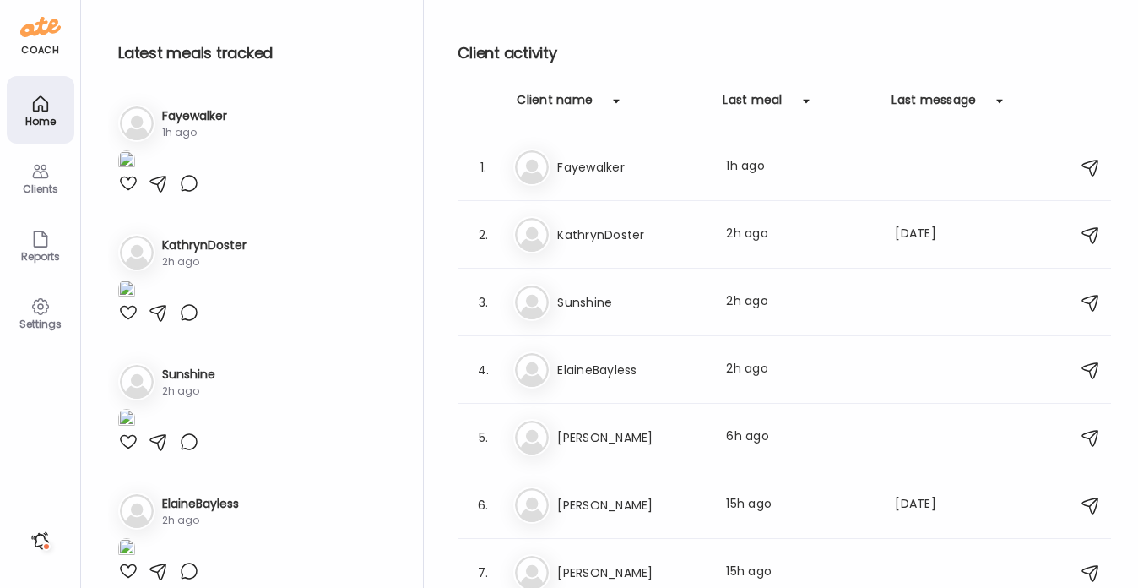
click at [620, 232] on h3 "KathrynDoster" at bounding box center [631, 235] width 149 height 20
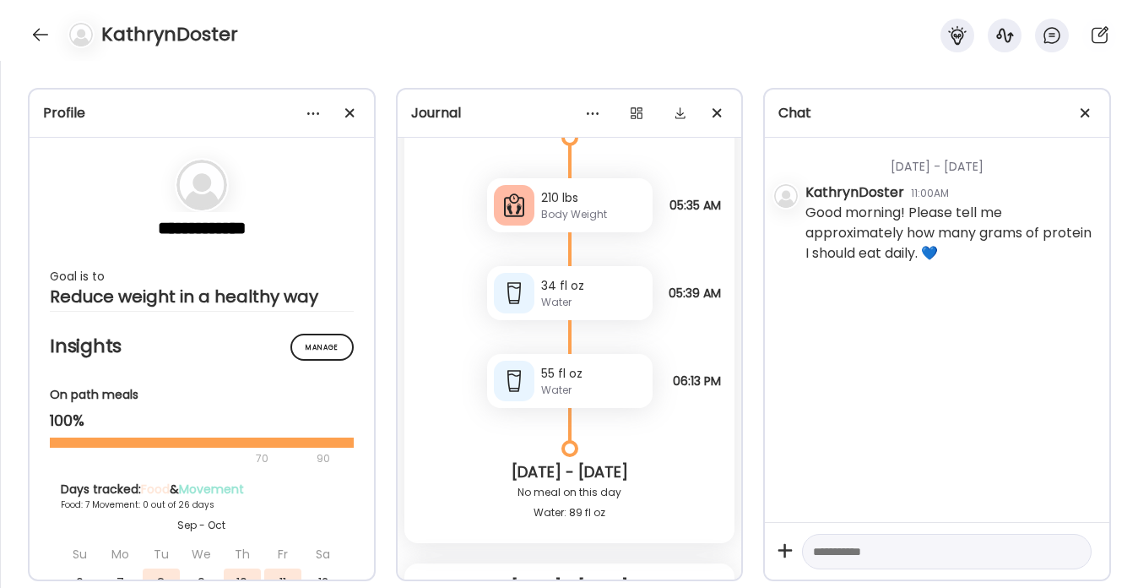
scroll to position [18311, 0]
